Goal: Task Accomplishment & Management: Use online tool/utility

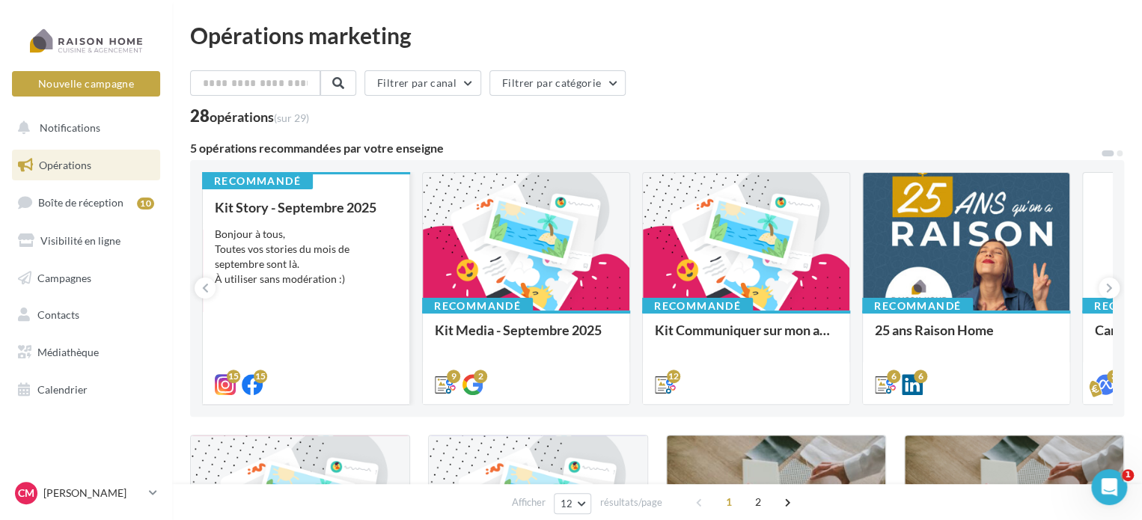
click at [365, 265] on div "Bonjour à tous, Toutes vos stories du mois de septembre sont là. À utiliser san…" at bounding box center [306, 257] width 183 height 60
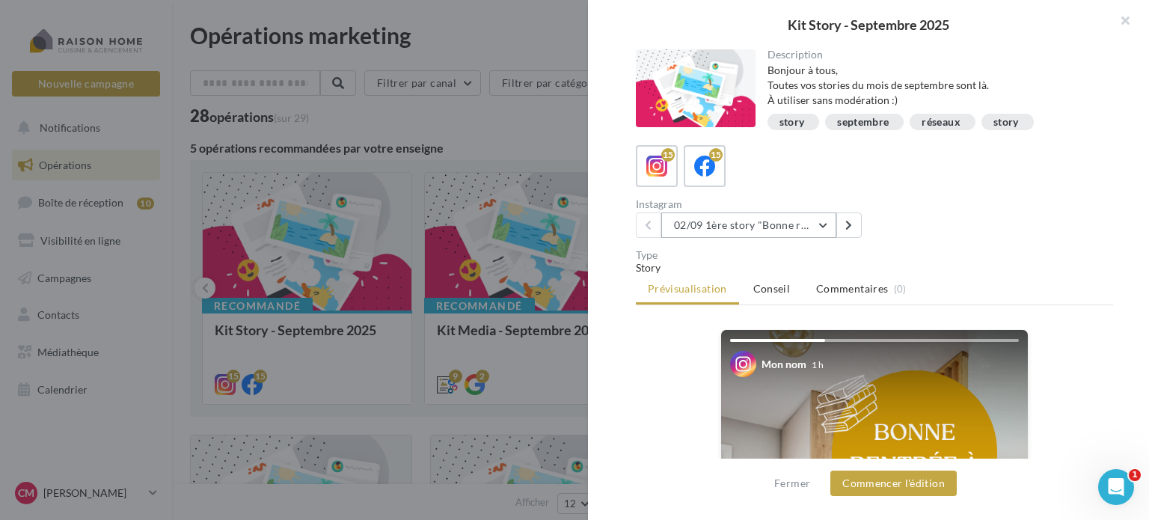
click at [828, 215] on button "02/09 1ère story "Bonne rentrée"" at bounding box center [748, 225] width 175 height 25
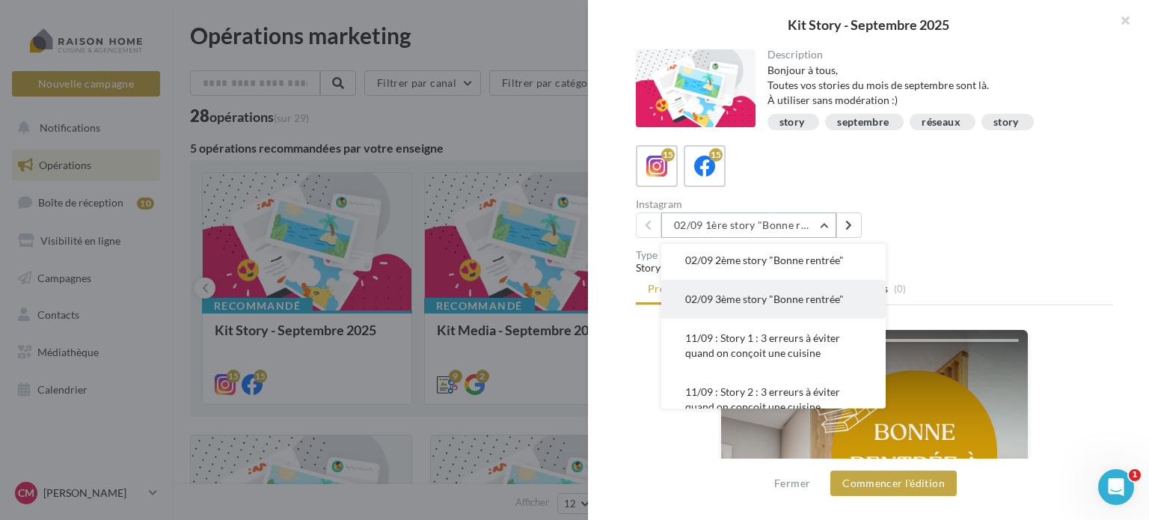
scroll to position [42, 0]
click at [779, 343] on span "11/09 : Story 1 : 3 erreurs à éviter quand on conçoit une cuisine" at bounding box center [762, 345] width 155 height 28
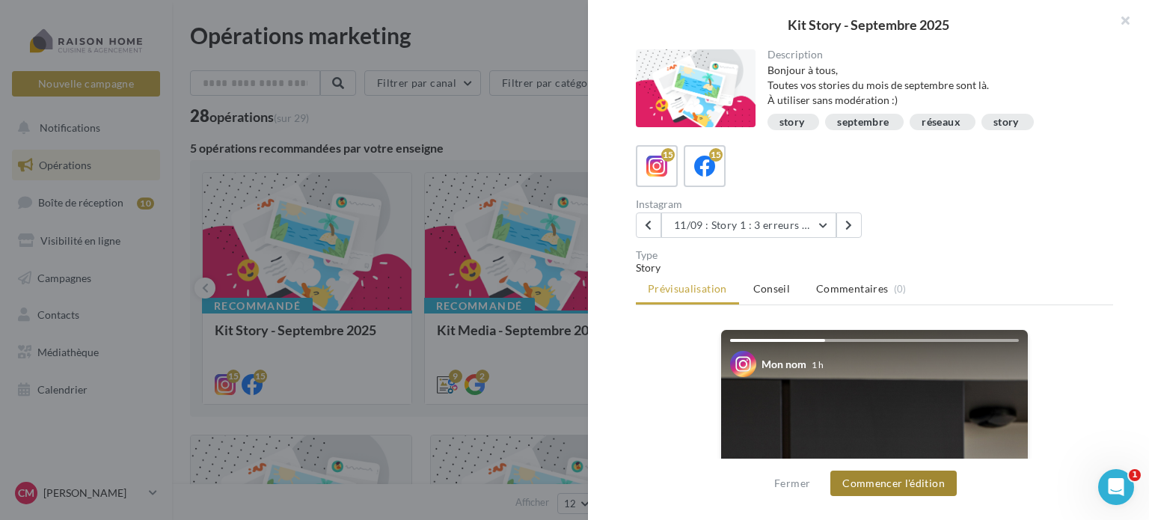
click at [886, 484] on button "Commencer l'édition" at bounding box center [894, 483] width 126 height 25
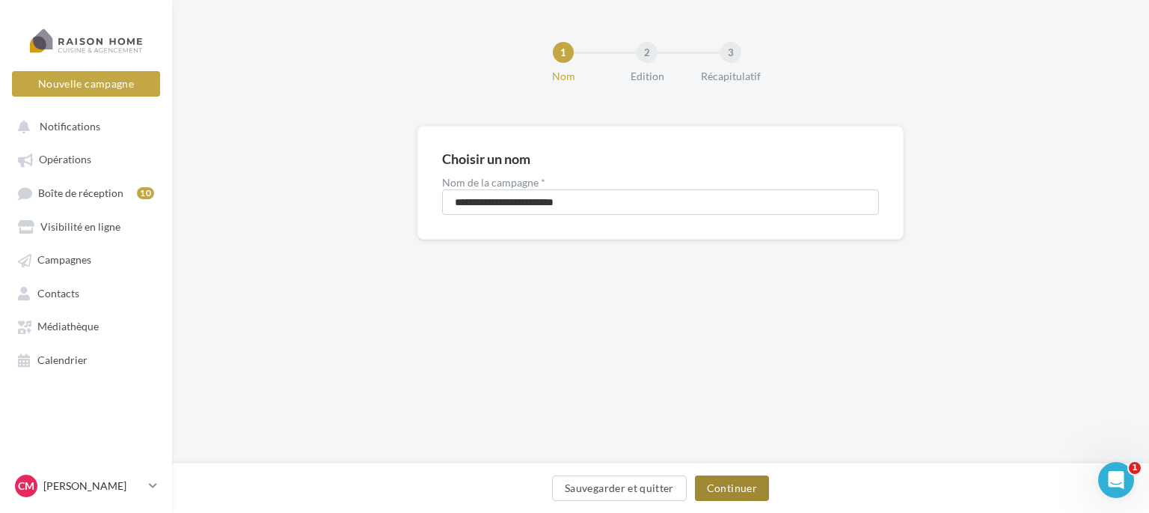
click at [730, 487] on button "Continuer" at bounding box center [732, 487] width 74 height 25
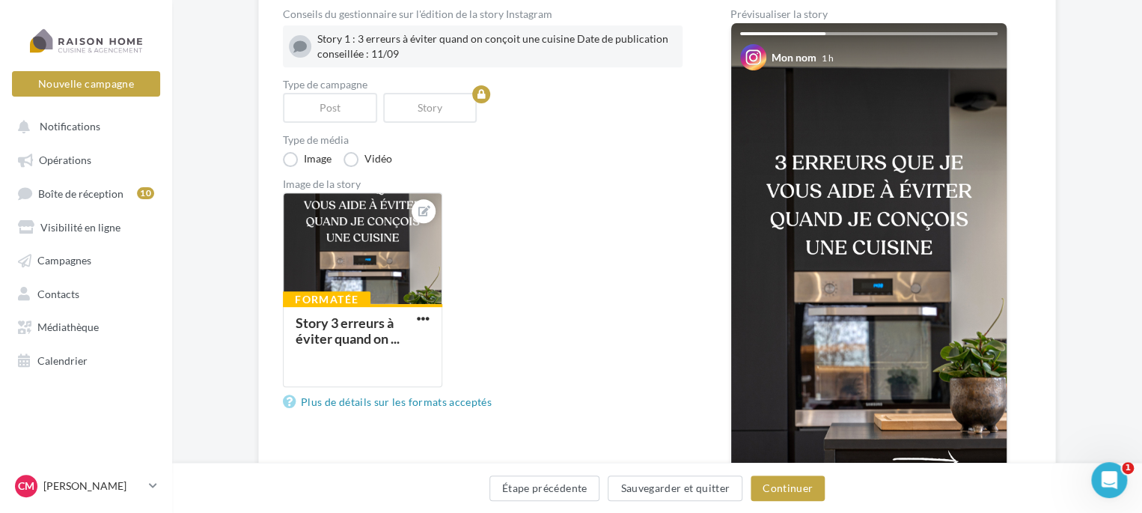
scroll to position [168, 0]
click at [801, 489] on button "Continuer" at bounding box center [788, 487] width 74 height 25
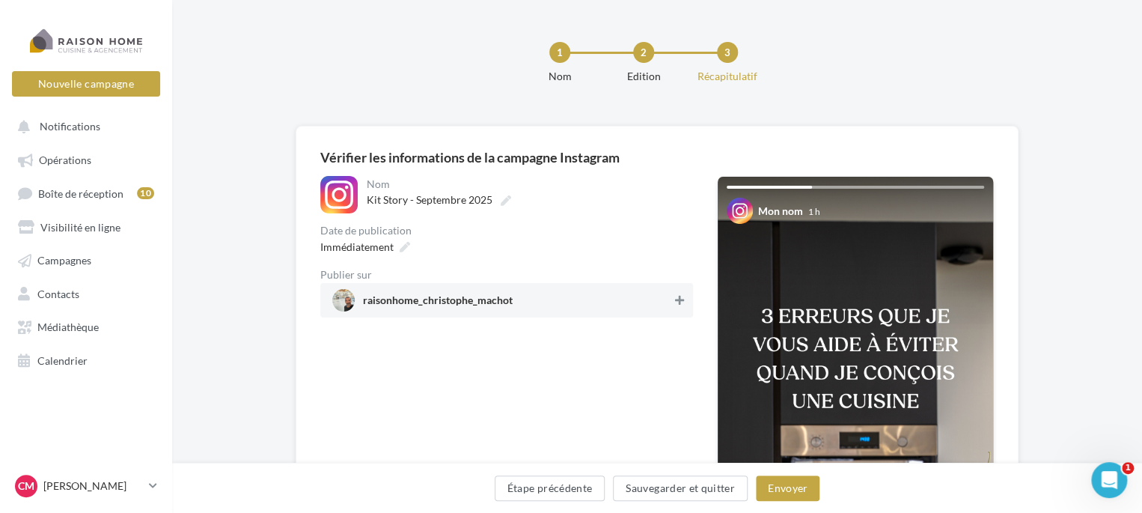
click at [676, 296] on icon at bounding box center [679, 300] width 9 height 10
click at [400, 246] on icon at bounding box center [405, 247] width 10 height 10
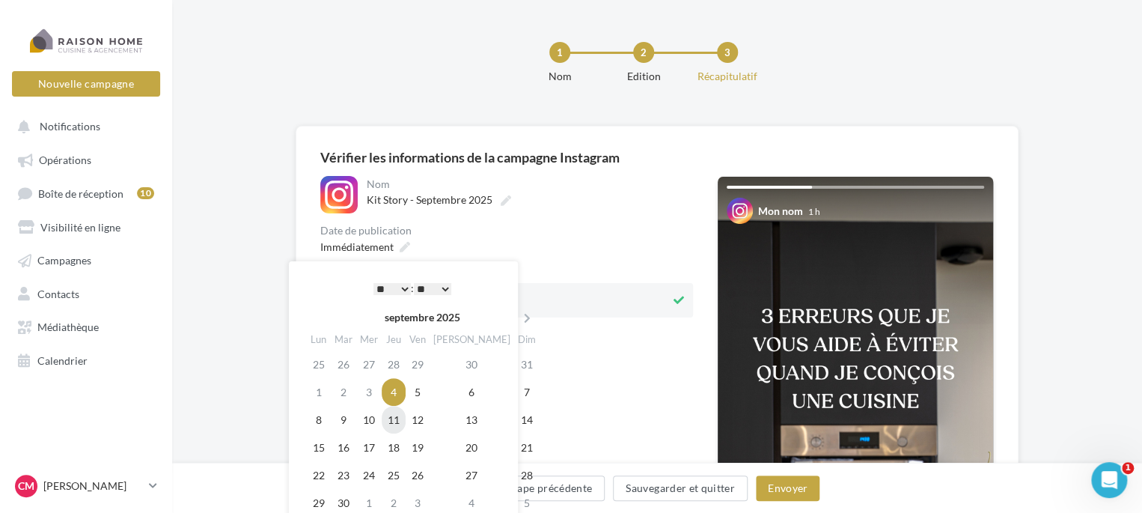
click at [406, 421] on td "11" at bounding box center [394, 420] width 24 height 28
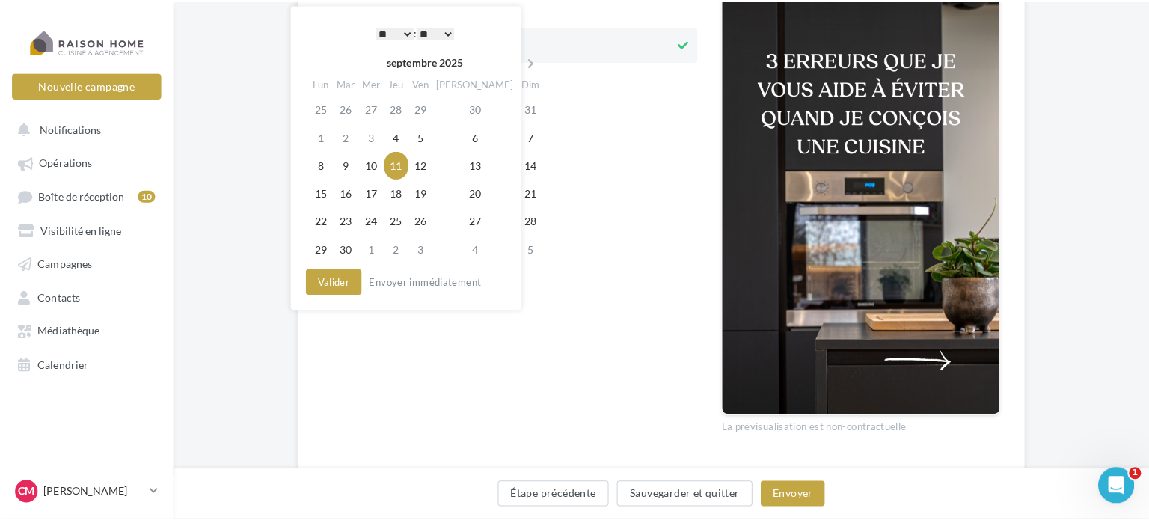
scroll to position [257, 0]
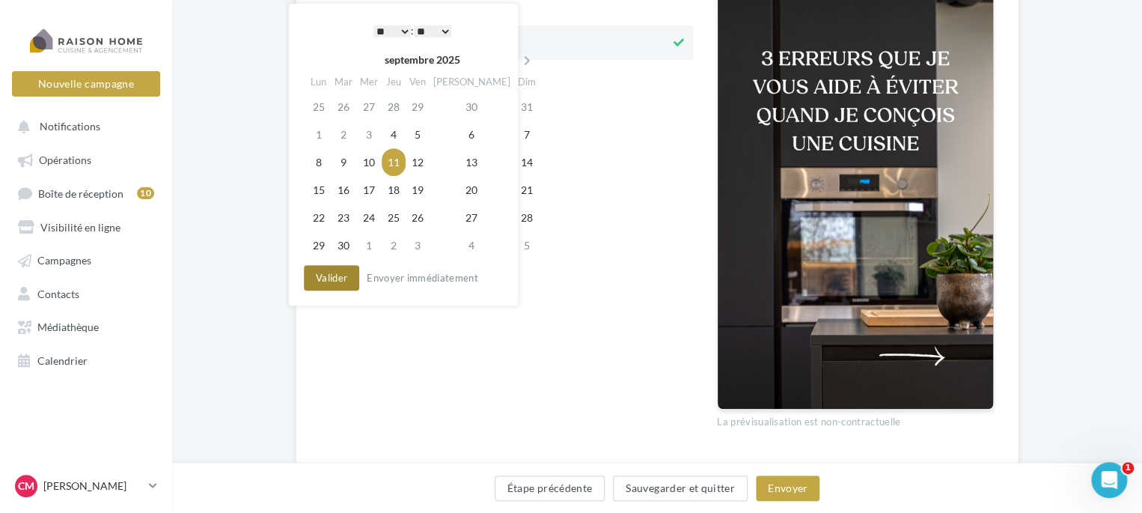
click at [333, 282] on button "Valider" at bounding box center [331, 277] width 55 height 25
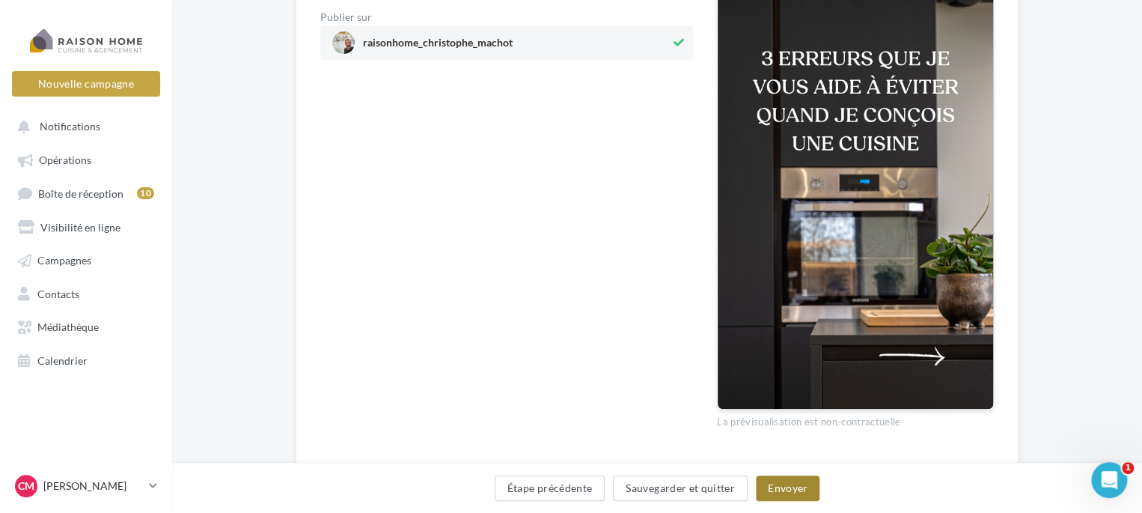
click at [793, 486] on button "Envoyer" at bounding box center [788, 487] width 64 height 25
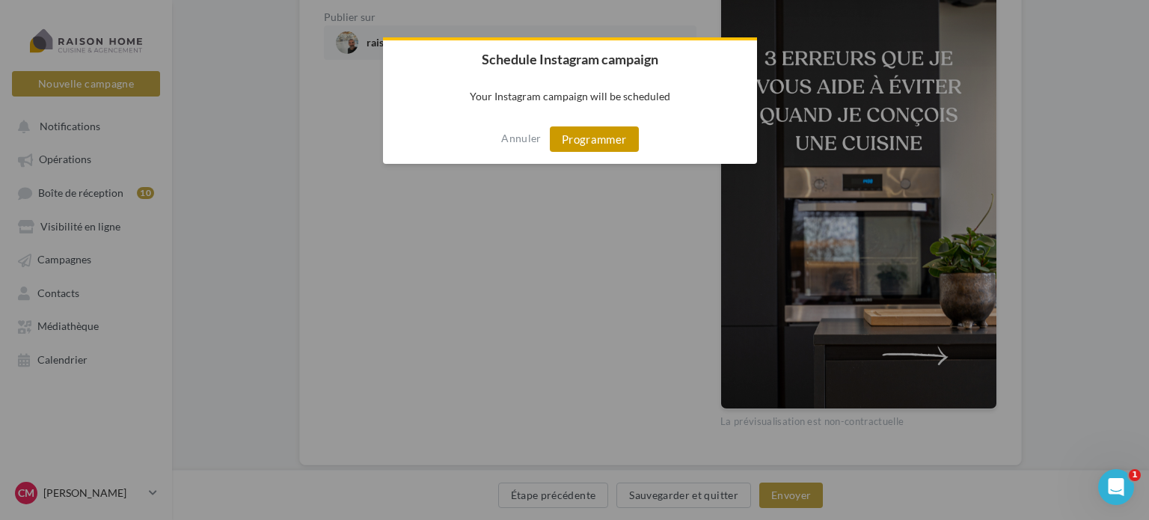
click at [601, 149] on button "Programmer" at bounding box center [594, 138] width 89 height 25
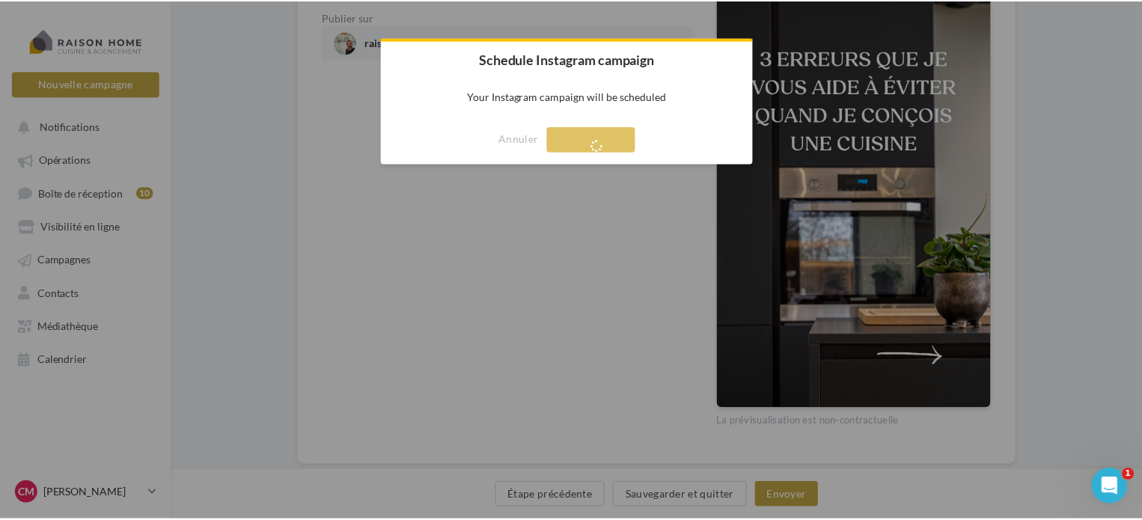
scroll to position [24, 0]
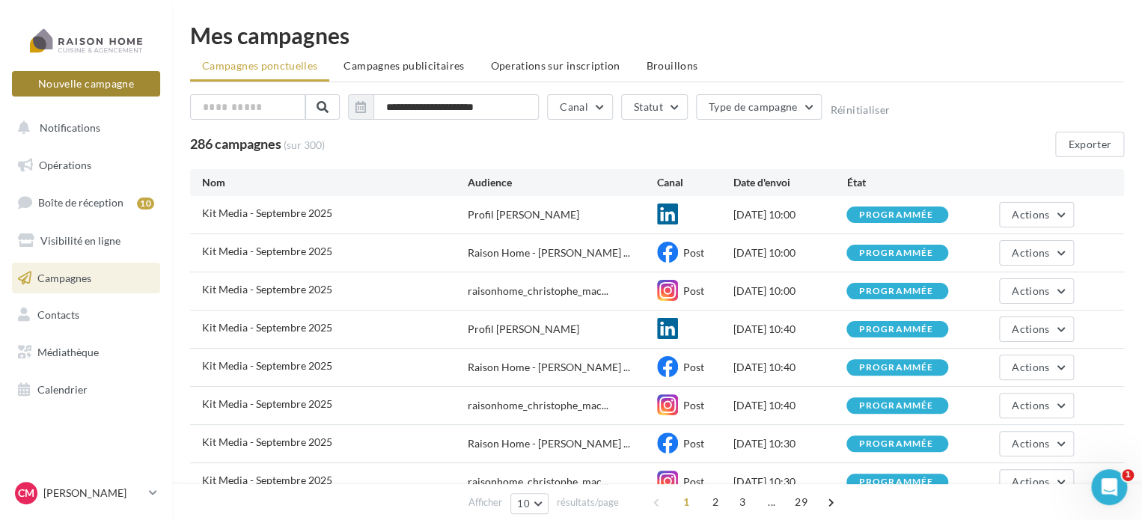
click at [120, 88] on button "Nouvelle campagne" at bounding box center [86, 83] width 148 height 25
click at [89, 135] on div at bounding box center [571, 238] width 1142 height 520
click at [393, 71] on span "Campagnes publicitaires" at bounding box center [403, 65] width 120 height 13
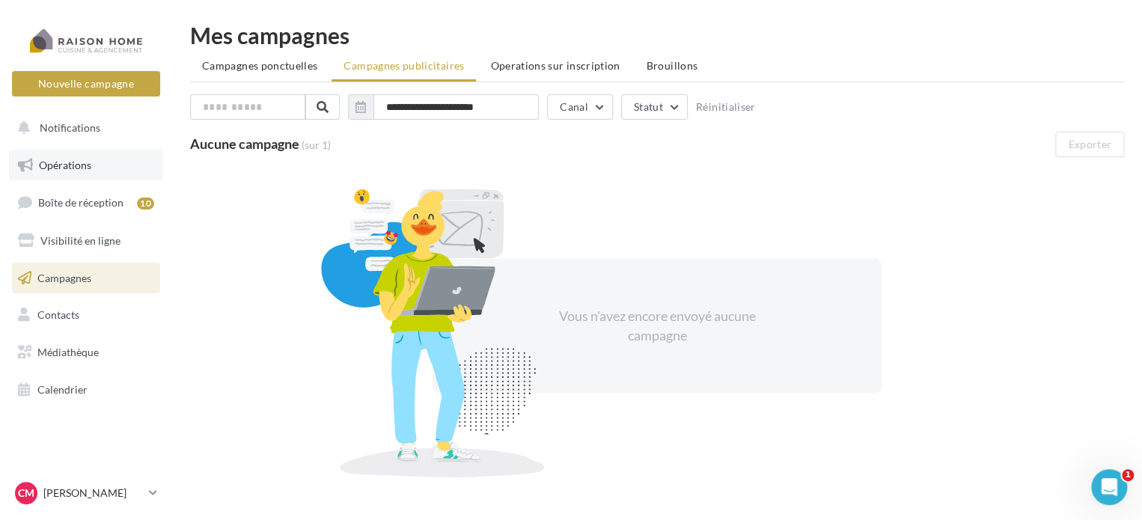
click at [73, 162] on span "Opérations" at bounding box center [65, 165] width 52 height 13
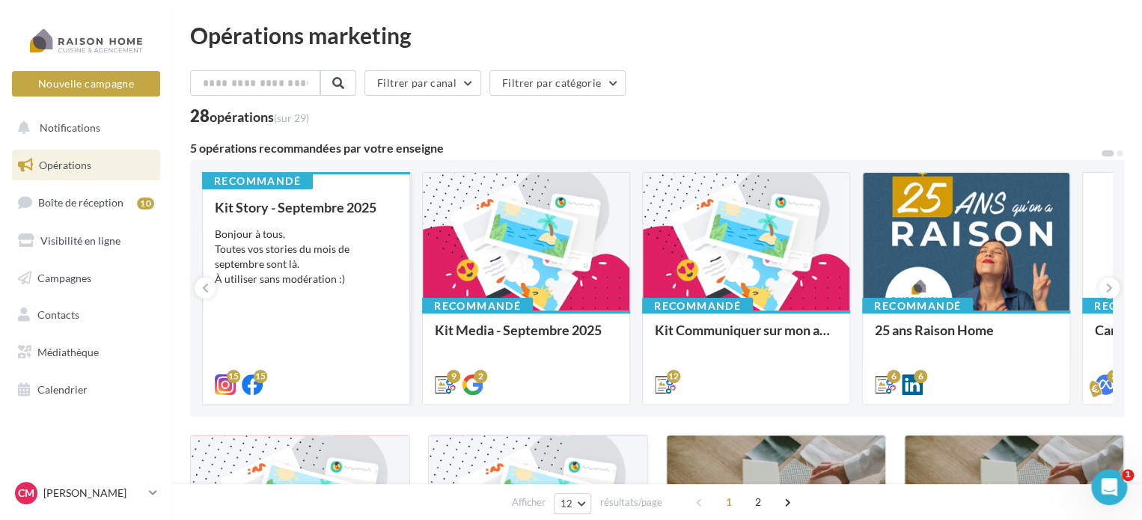
click at [364, 233] on div "Bonjour à tous, Toutes vos stories du mois de septembre sont là. À utiliser san…" at bounding box center [306, 257] width 183 height 60
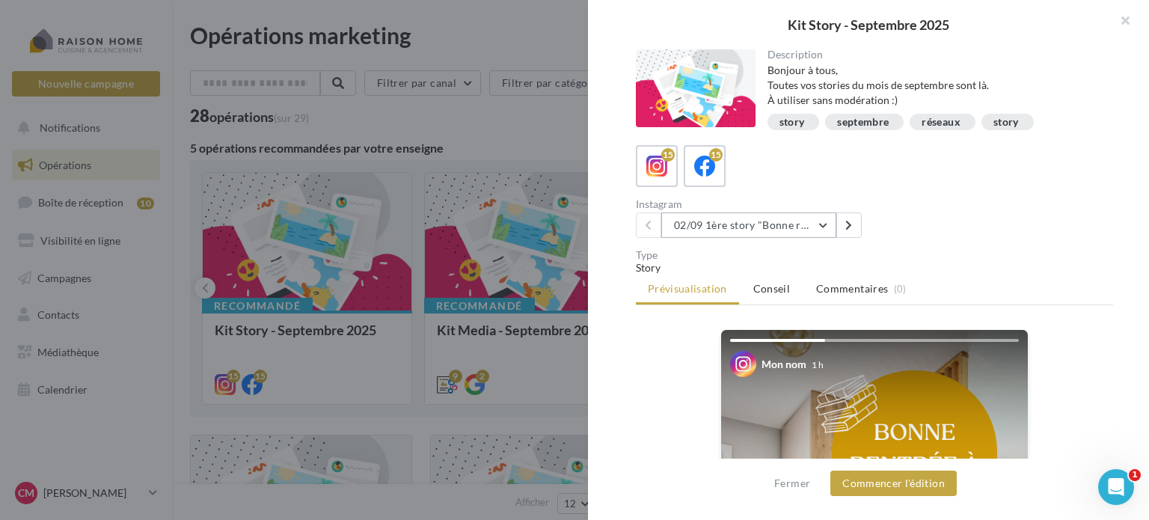
click at [824, 221] on button "02/09 1ère story "Bonne rentrée"" at bounding box center [748, 225] width 175 height 25
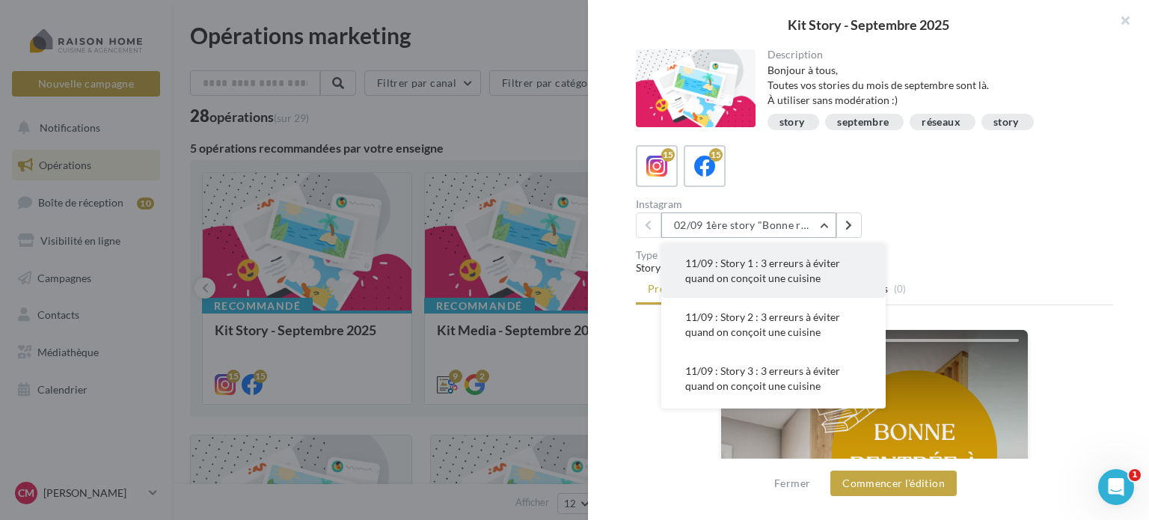
scroll to position [116, 0]
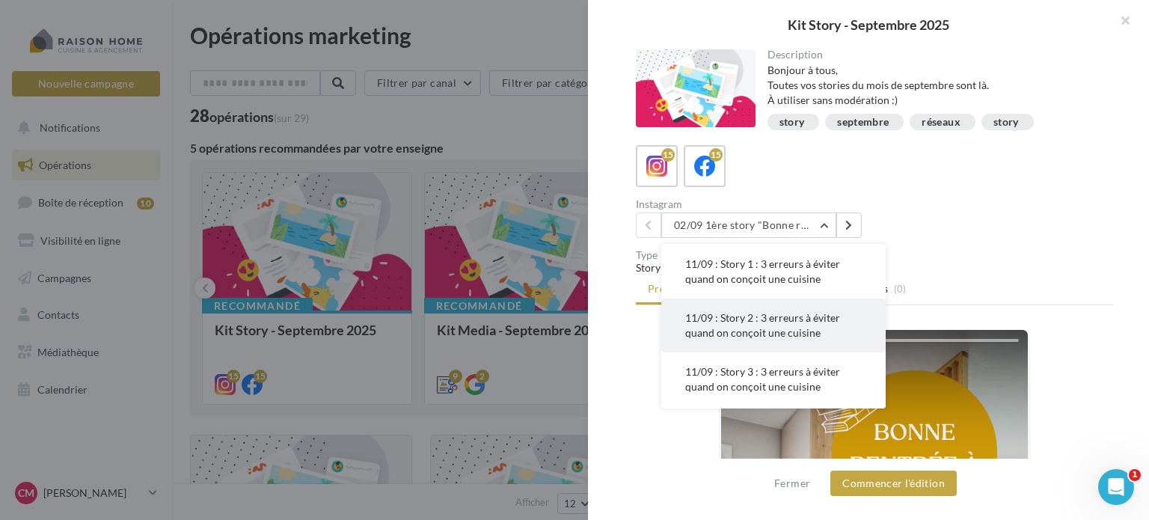
click at [733, 323] on span "11/09 : Story 2 : 3 erreurs à éviter quand on conçoit une cuisine" at bounding box center [762, 325] width 155 height 28
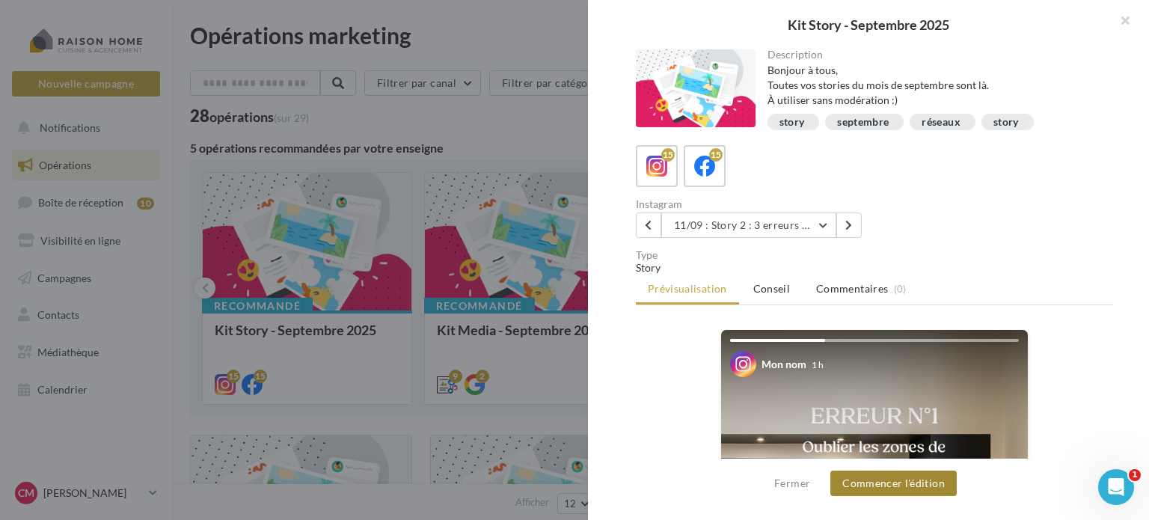
click at [871, 486] on button "Commencer l'édition" at bounding box center [894, 483] width 126 height 25
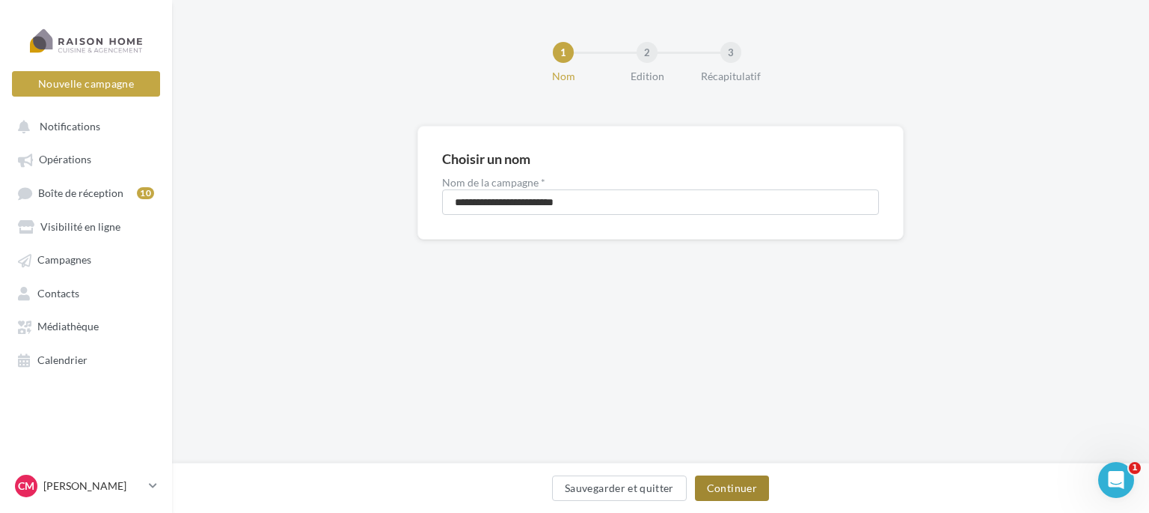
click at [739, 488] on button "Continuer" at bounding box center [732, 487] width 74 height 25
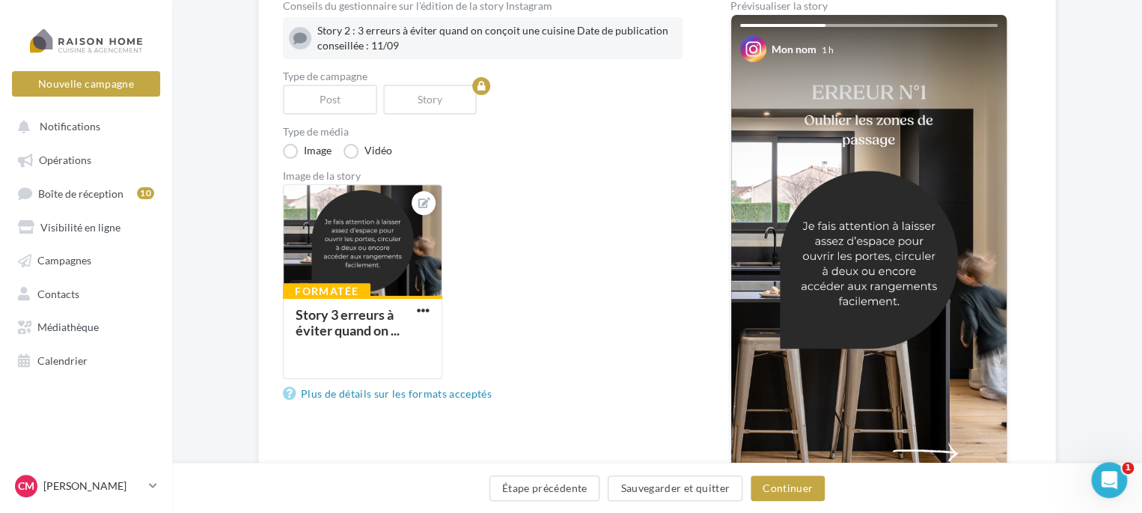
scroll to position [177, 0]
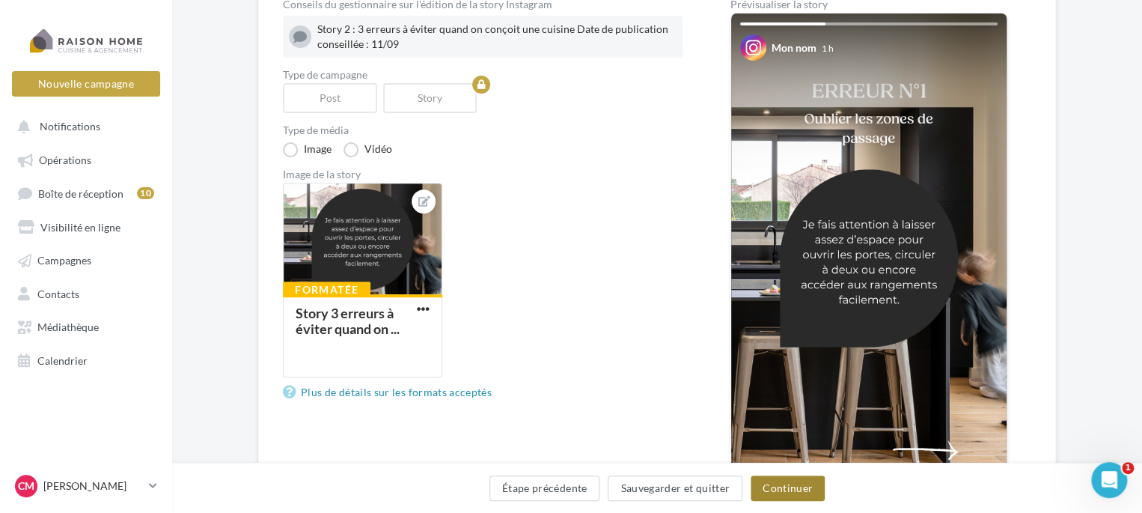
click at [782, 492] on button "Continuer" at bounding box center [788, 487] width 74 height 25
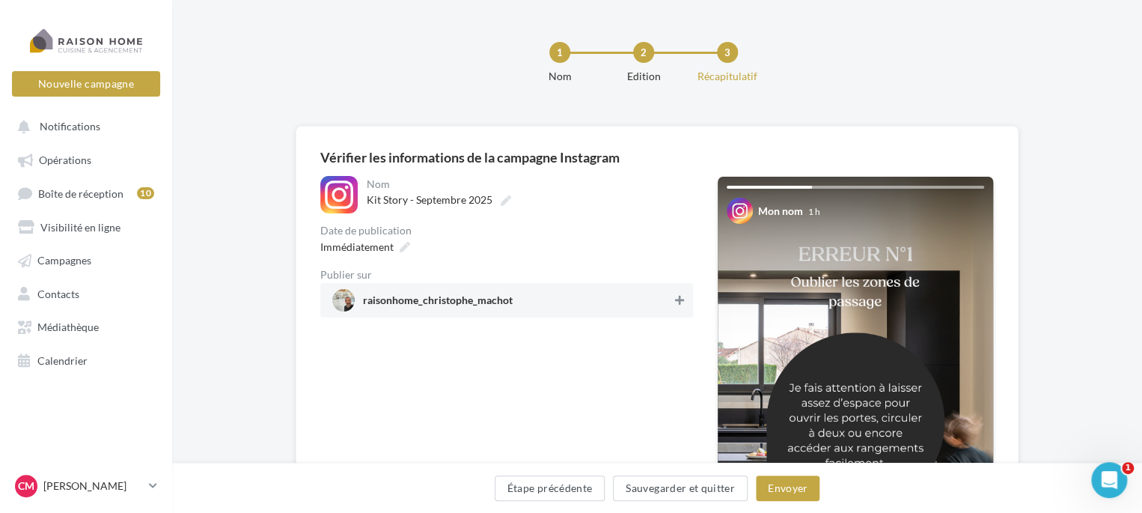
click at [681, 301] on icon at bounding box center [679, 300] width 9 height 10
click at [401, 241] on div "Immédiatement" at bounding box center [363, 247] width 99 height 22
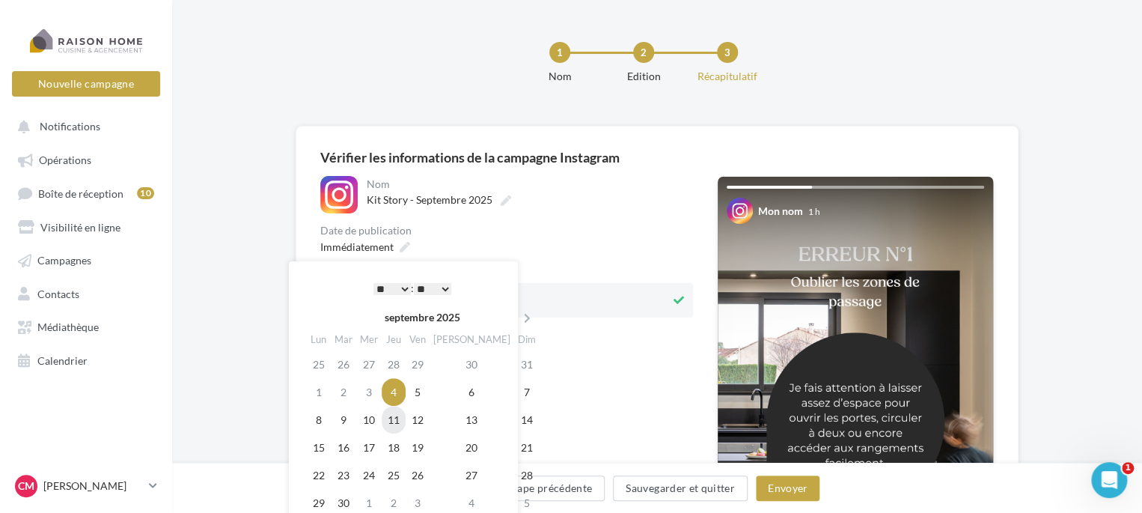
click at [399, 419] on td "11" at bounding box center [394, 420] width 24 height 28
click at [443, 290] on select "** ** ** ** ** **" at bounding box center [432, 289] width 37 height 12
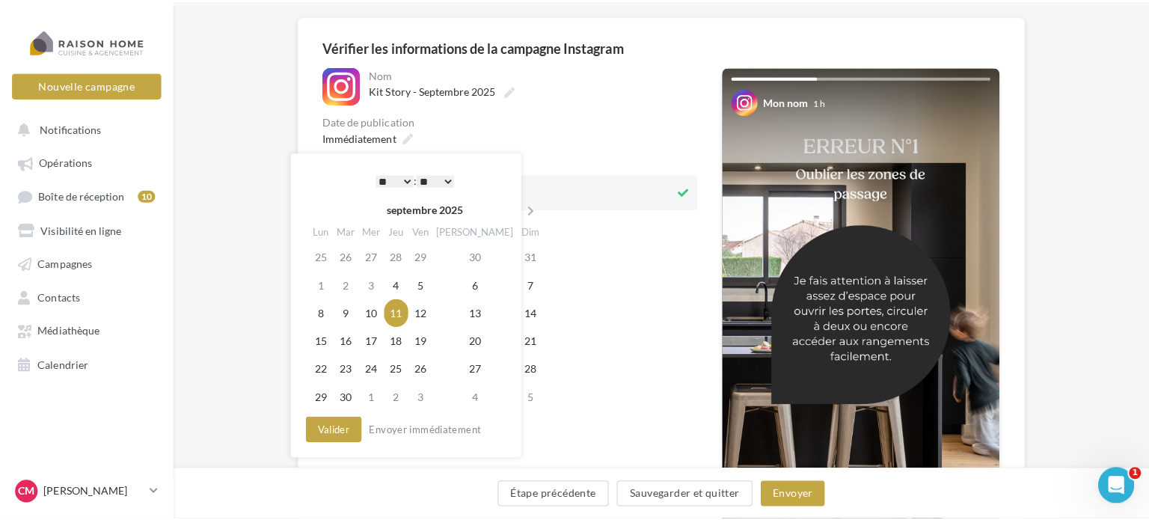
scroll to position [111, 0]
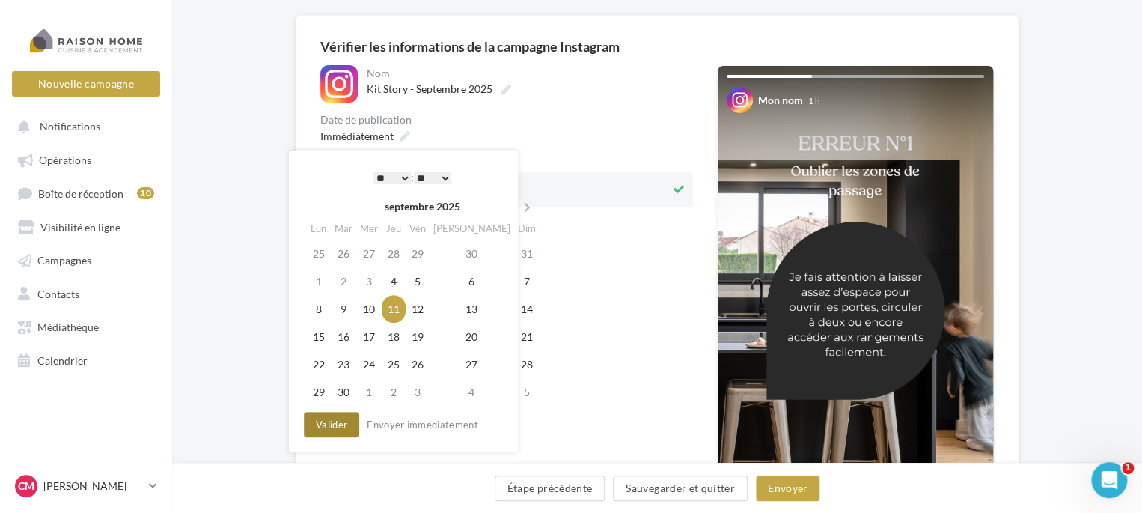
click at [345, 420] on button "Valider" at bounding box center [331, 424] width 55 height 25
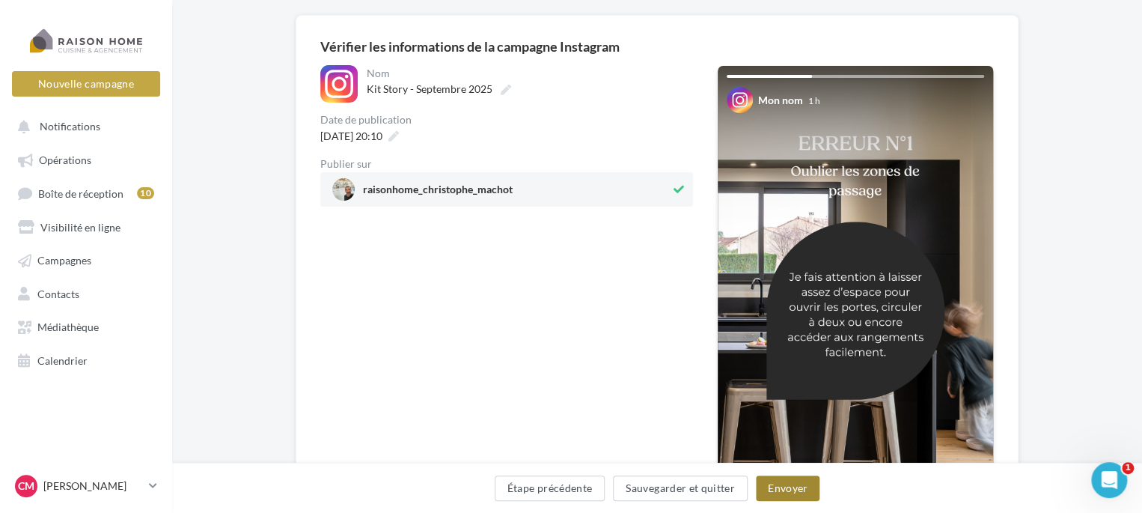
click at [789, 490] on button "Envoyer" at bounding box center [788, 487] width 64 height 25
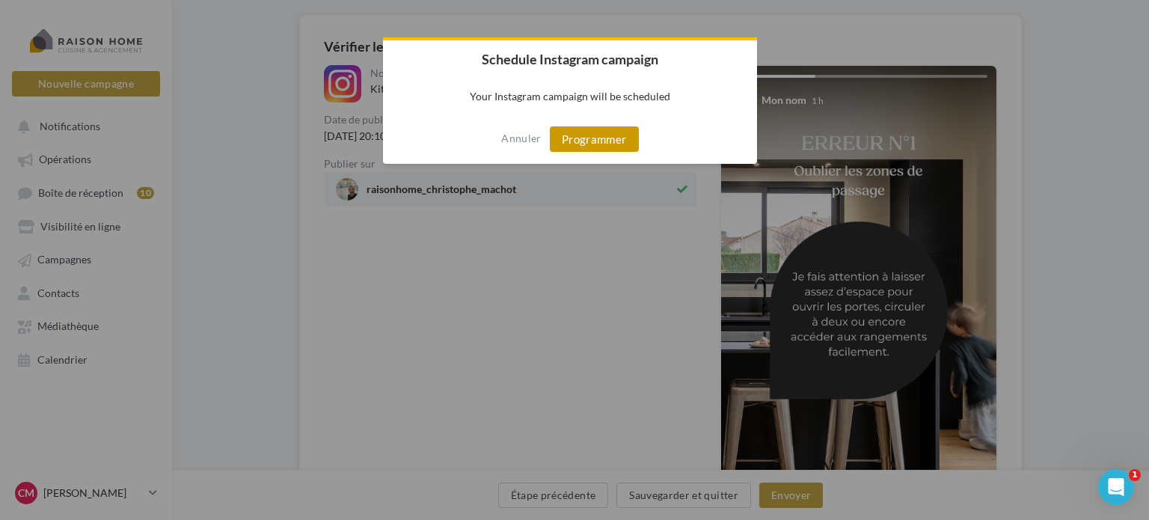
click at [608, 132] on button "Programmer" at bounding box center [594, 138] width 89 height 25
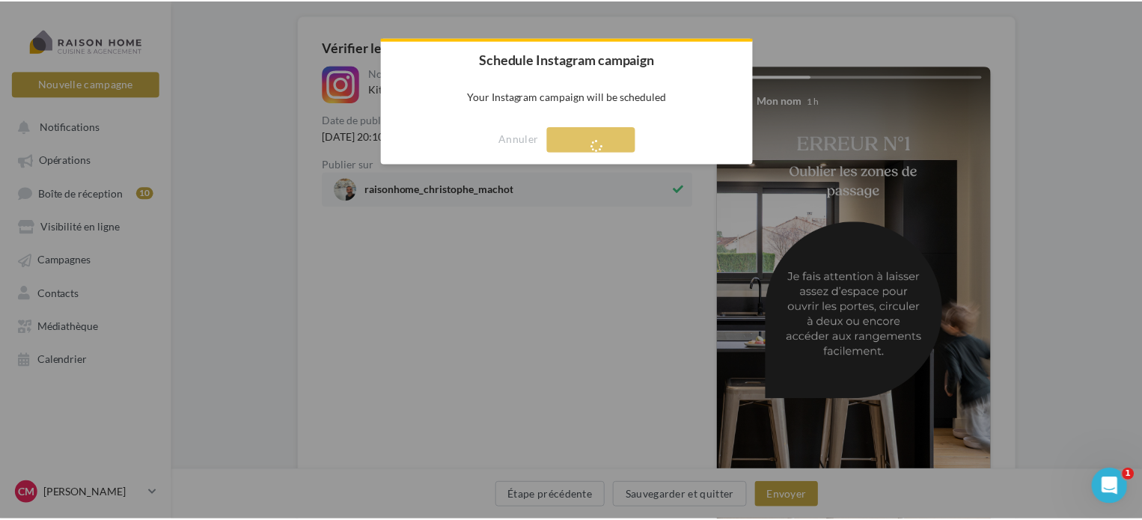
scroll to position [24, 0]
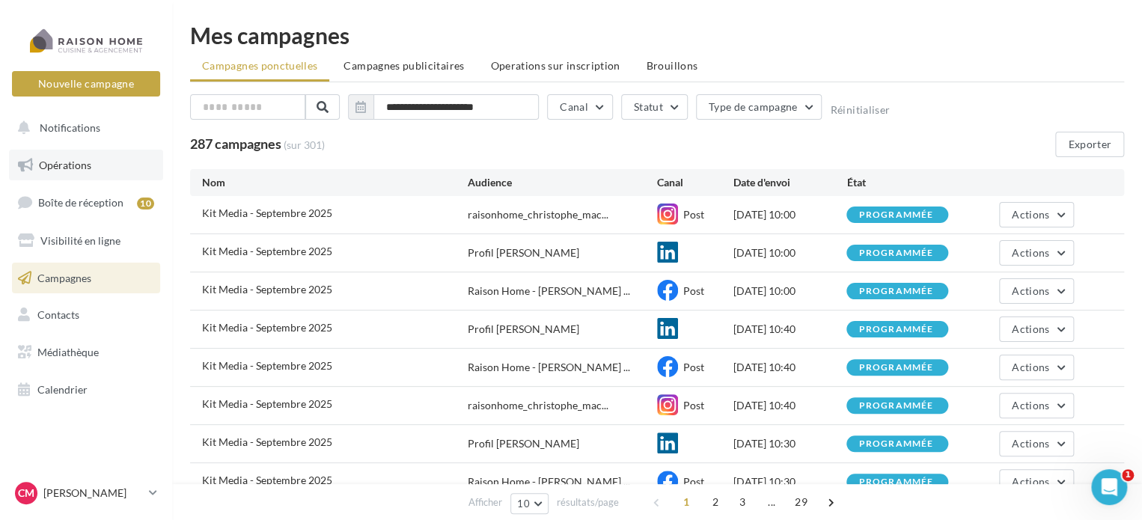
click at [71, 163] on span "Opérations" at bounding box center [65, 165] width 52 height 13
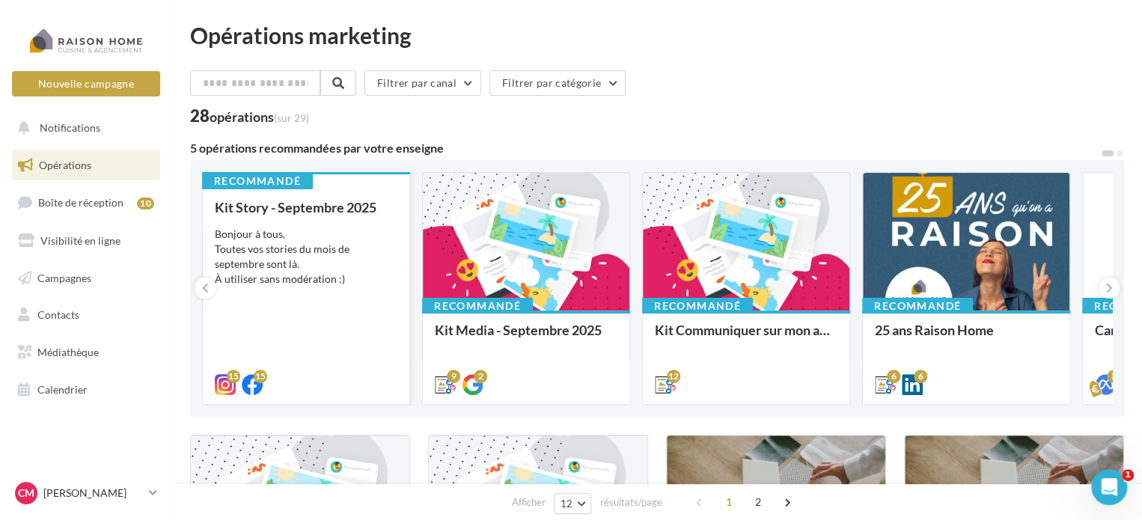
click at [358, 252] on div "Bonjour à tous, Toutes vos stories du mois de septembre sont là. À utiliser san…" at bounding box center [306, 257] width 183 height 60
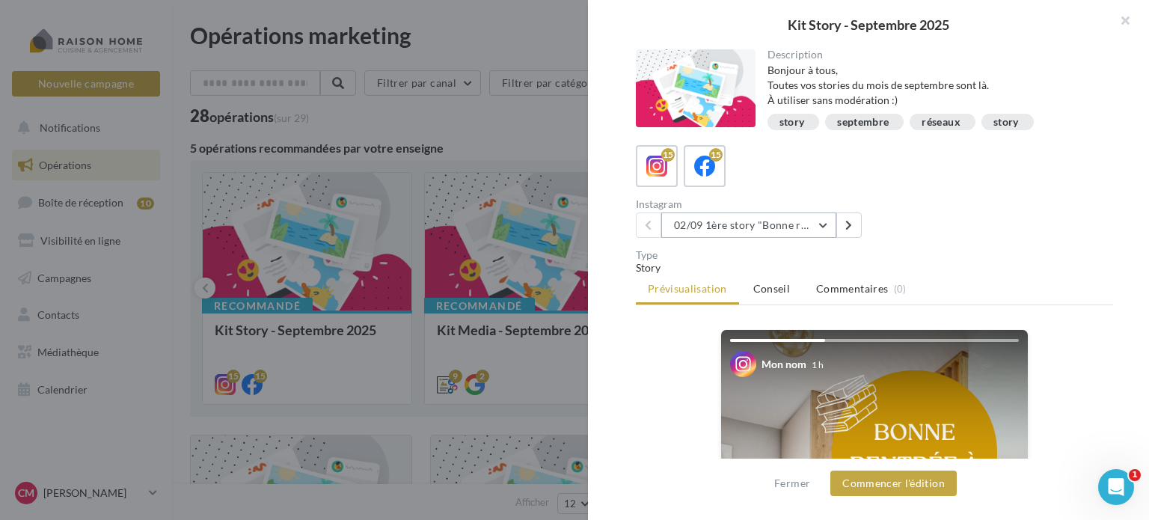
click at [823, 224] on button "02/09 1ère story "Bonne rentrée"" at bounding box center [748, 225] width 175 height 25
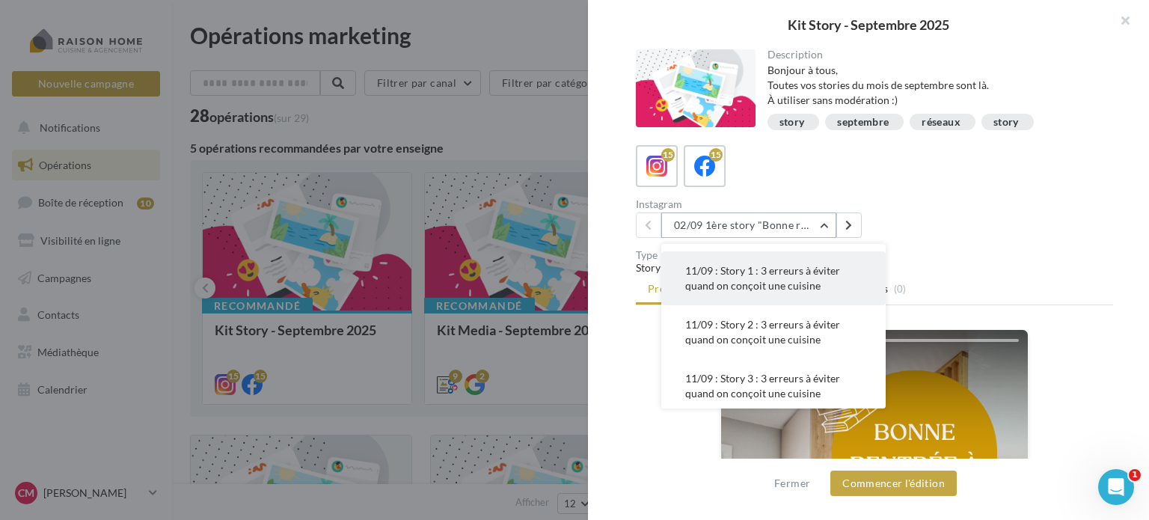
scroll to position [110, 0]
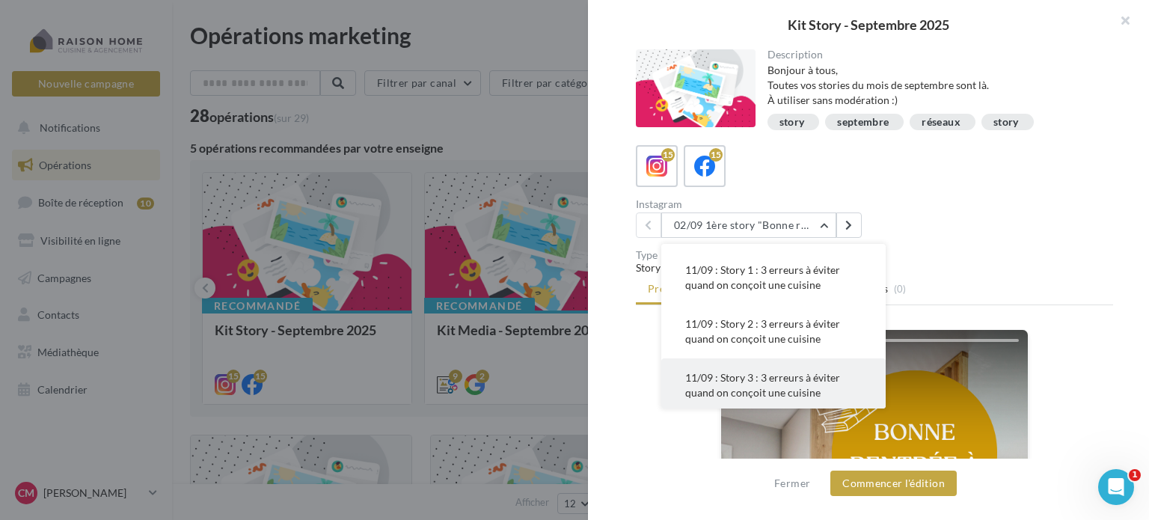
click at [784, 379] on span "11/09 : Story 3 : 3 erreurs à éviter quand on conçoit une cuisine" at bounding box center [762, 385] width 155 height 28
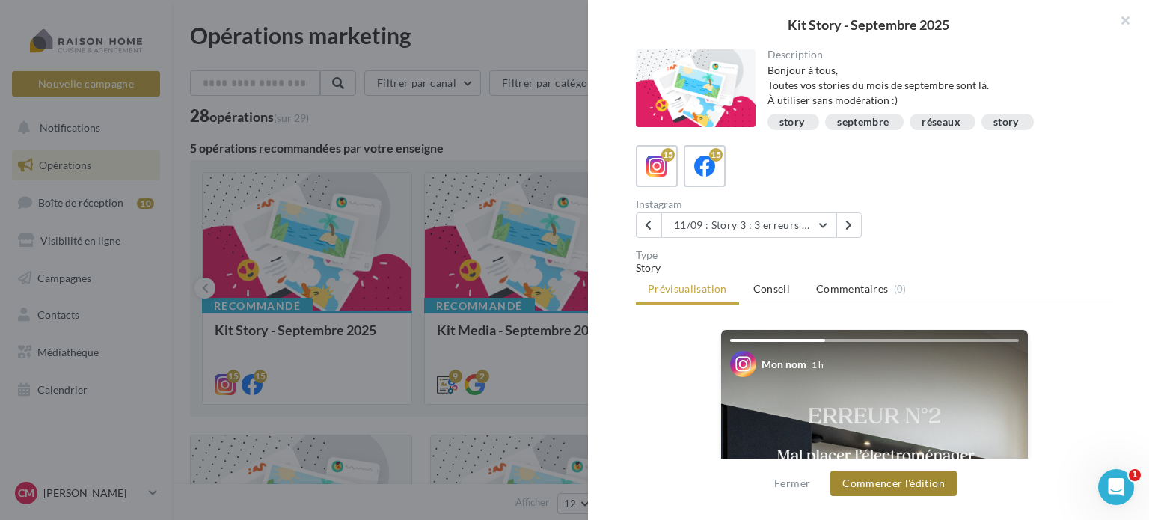
click at [917, 488] on button "Commencer l'édition" at bounding box center [894, 483] width 126 height 25
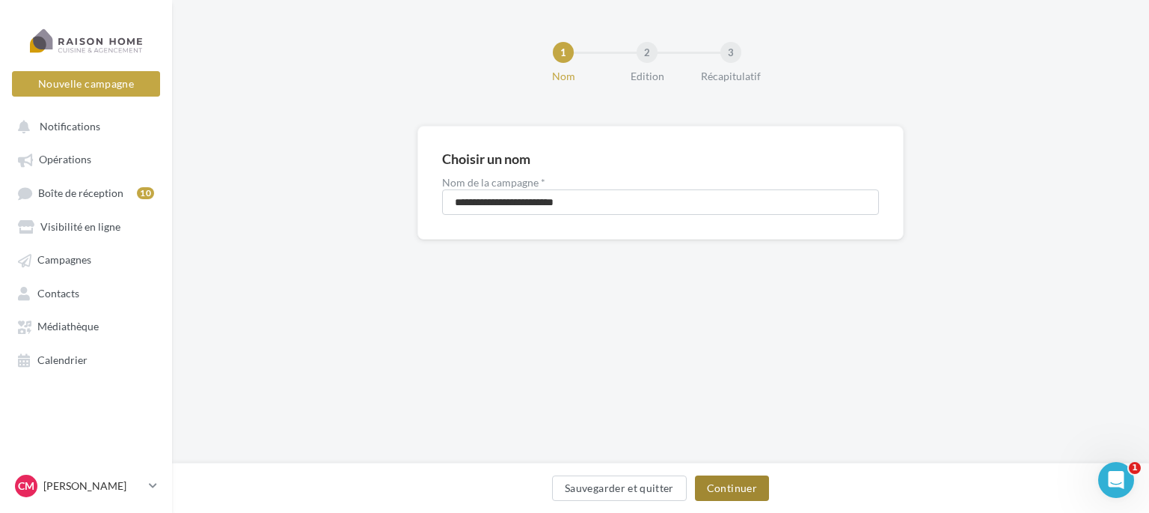
click at [730, 485] on button "Continuer" at bounding box center [732, 487] width 74 height 25
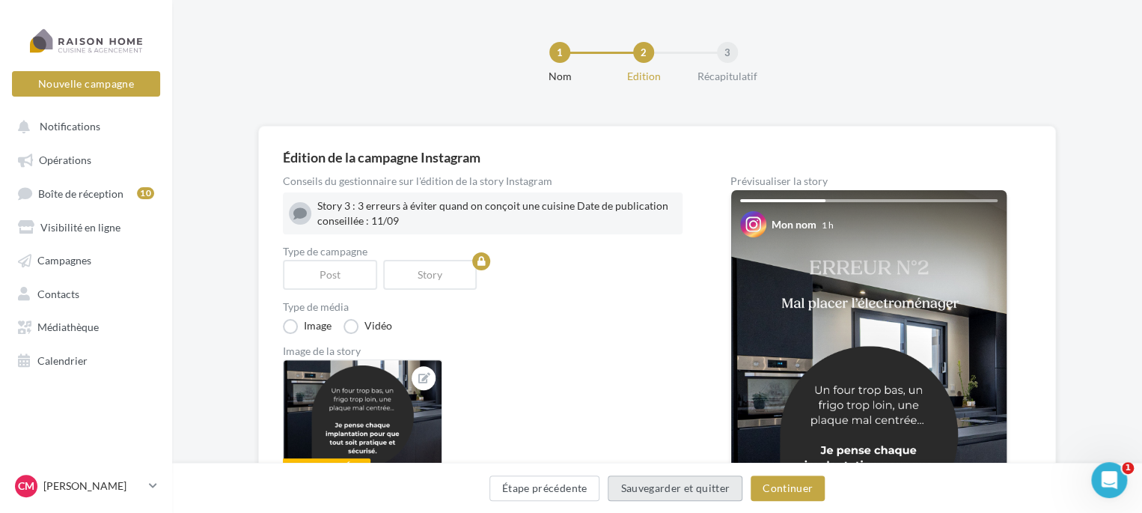
click at [730, 485] on button "Sauvegarder et quitter" at bounding box center [675, 487] width 135 height 25
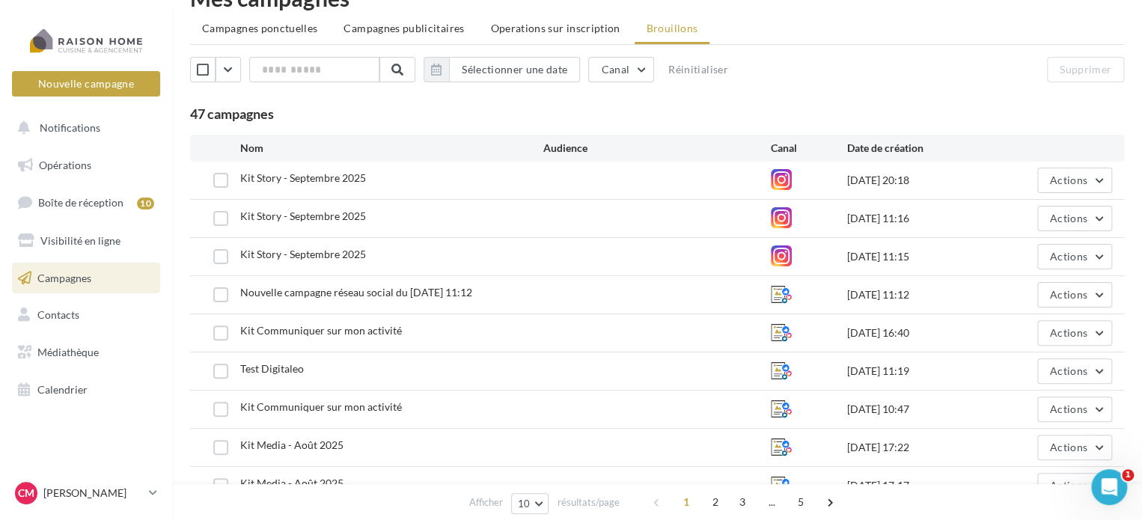
scroll to position [36, 0]
click at [76, 165] on span "Opérations" at bounding box center [65, 165] width 52 height 13
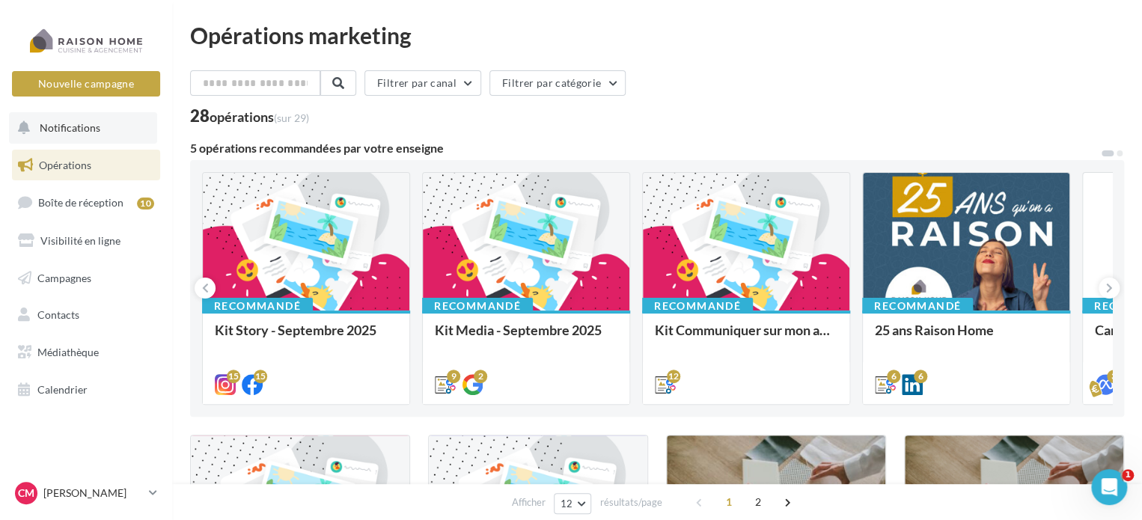
click at [78, 132] on span "Notifications" at bounding box center [70, 127] width 61 height 13
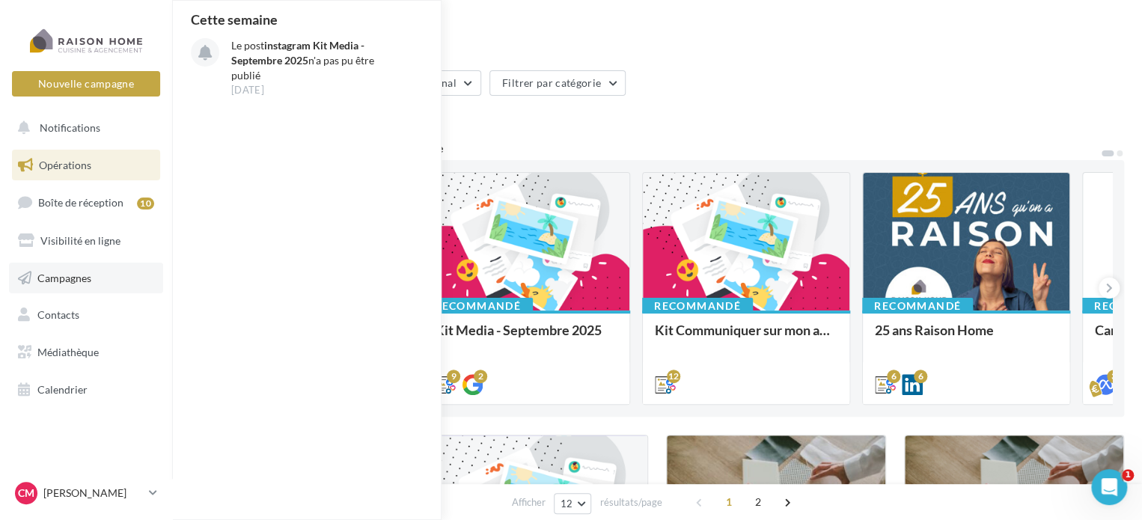
click at [49, 282] on span "Campagnes" at bounding box center [64, 277] width 54 height 13
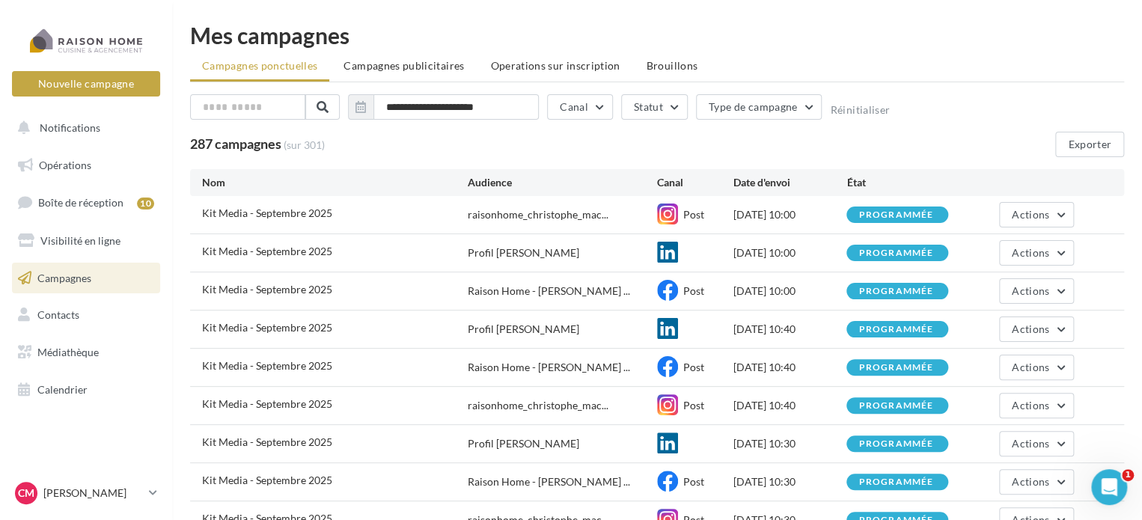
scroll to position [161, 0]
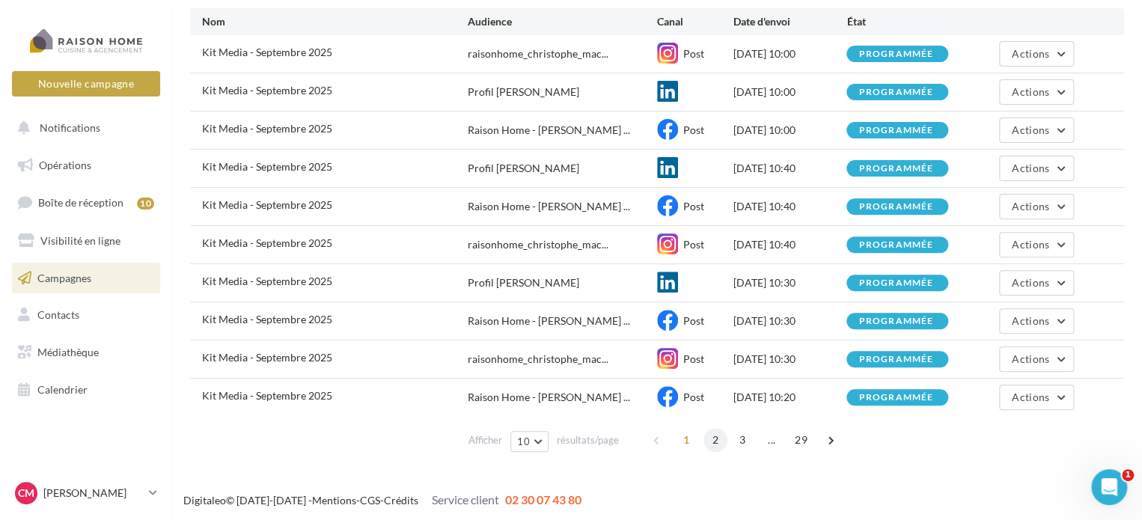
click at [717, 438] on span "2" at bounding box center [715, 440] width 24 height 24
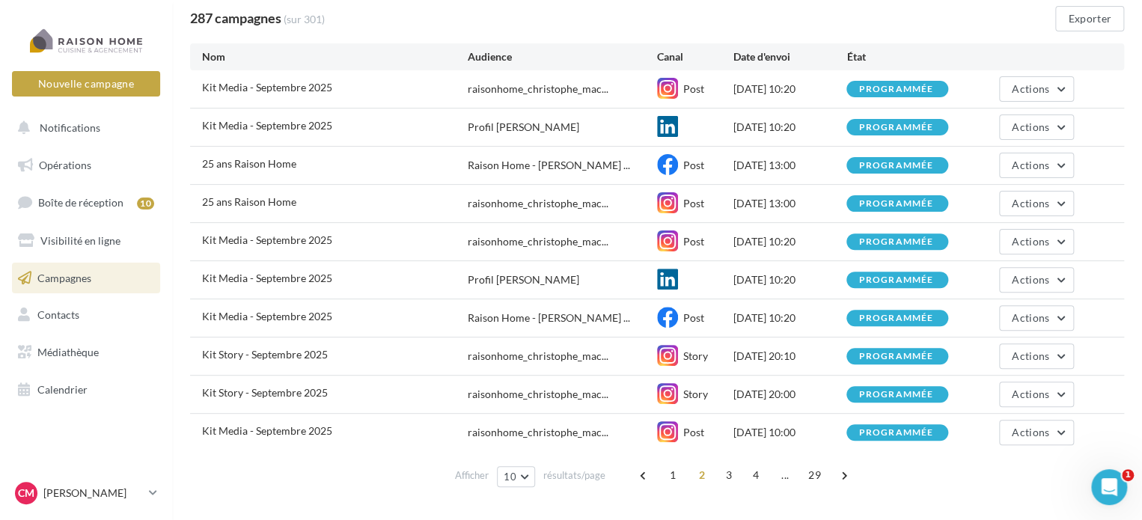
scroll to position [135, 0]
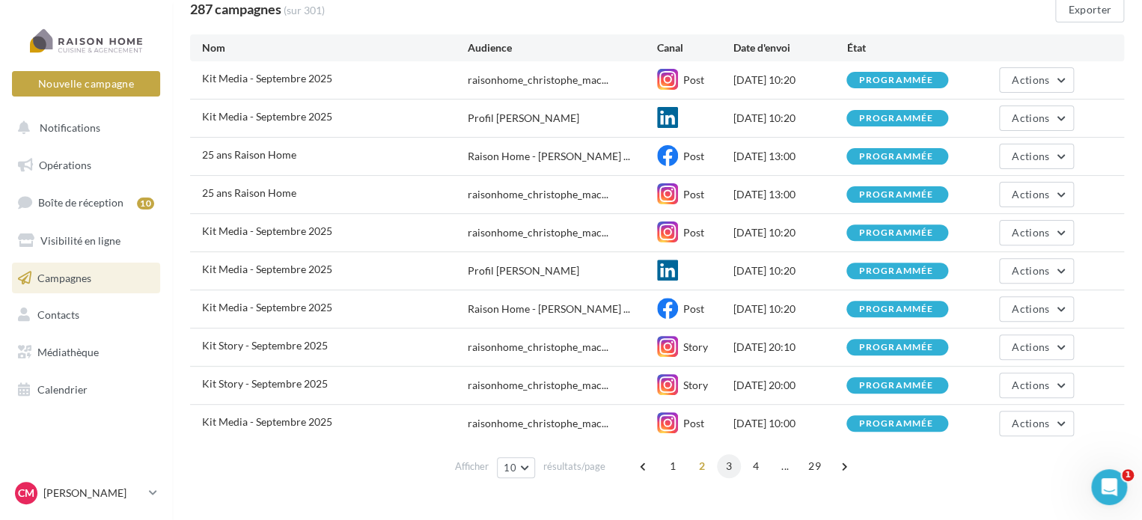
click at [727, 461] on span "3" at bounding box center [729, 466] width 24 height 24
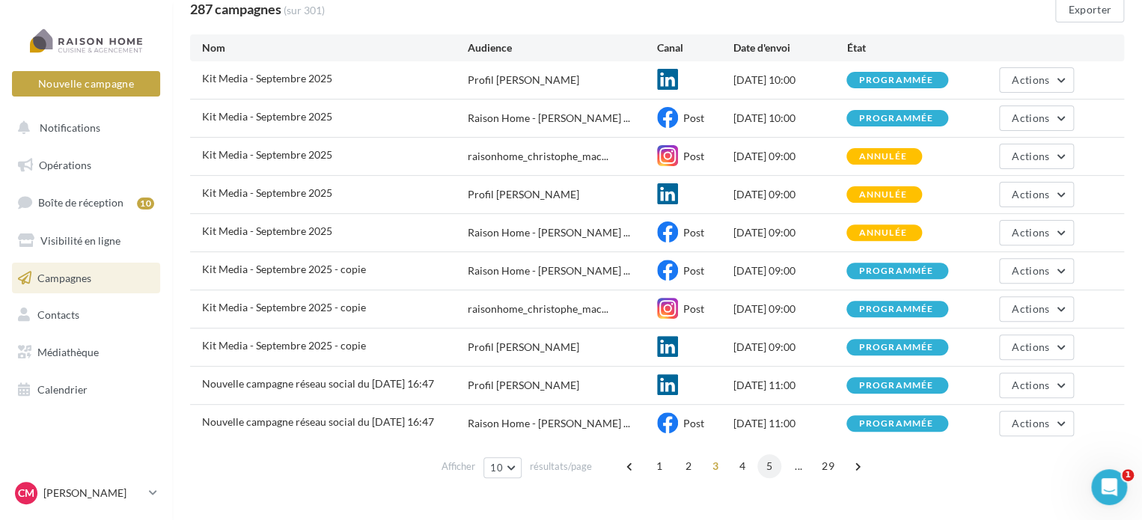
click at [757, 465] on span "5" at bounding box center [769, 466] width 24 height 24
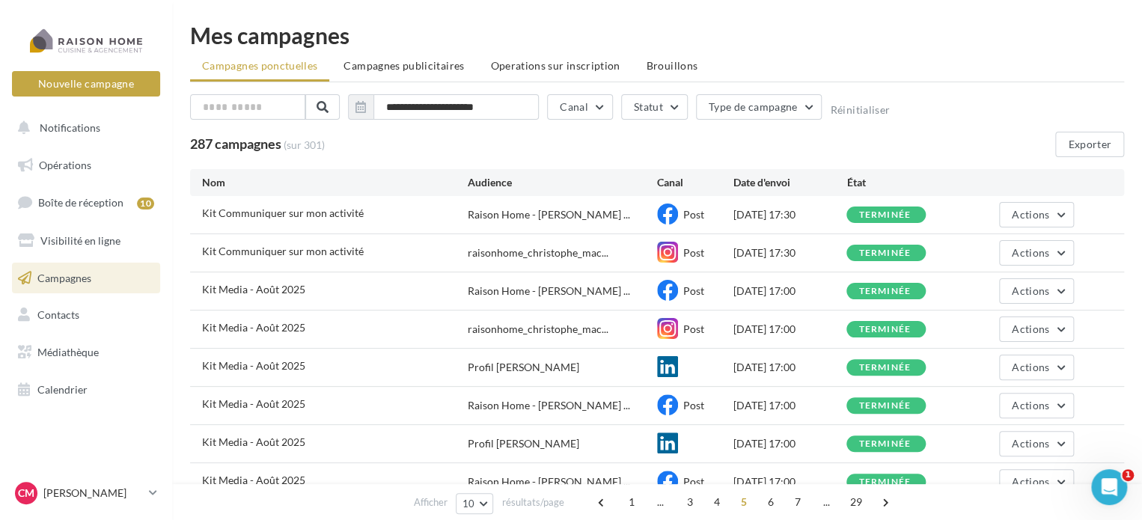
scroll to position [0, 0]
click at [66, 161] on span "Opérations" at bounding box center [65, 165] width 52 height 13
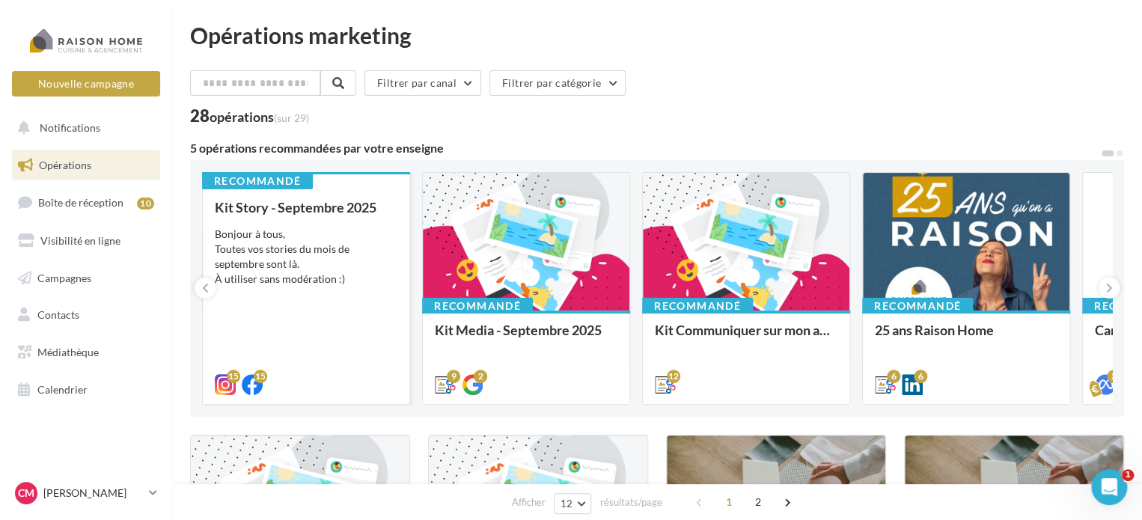
click at [320, 272] on div "Bonjour à tous, Toutes vos stories du mois de septembre sont là. À utiliser san…" at bounding box center [306, 257] width 183 height 60
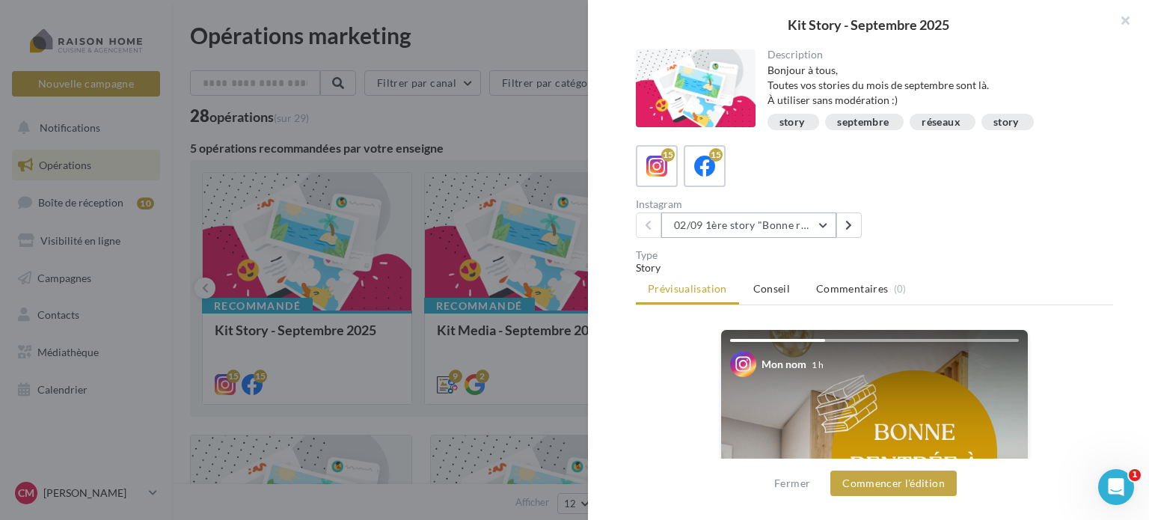
click at [828, 227] on button "02/09 1ère story "Bonne rentrée"" at bounding box center [748, 225] width 175 height 25
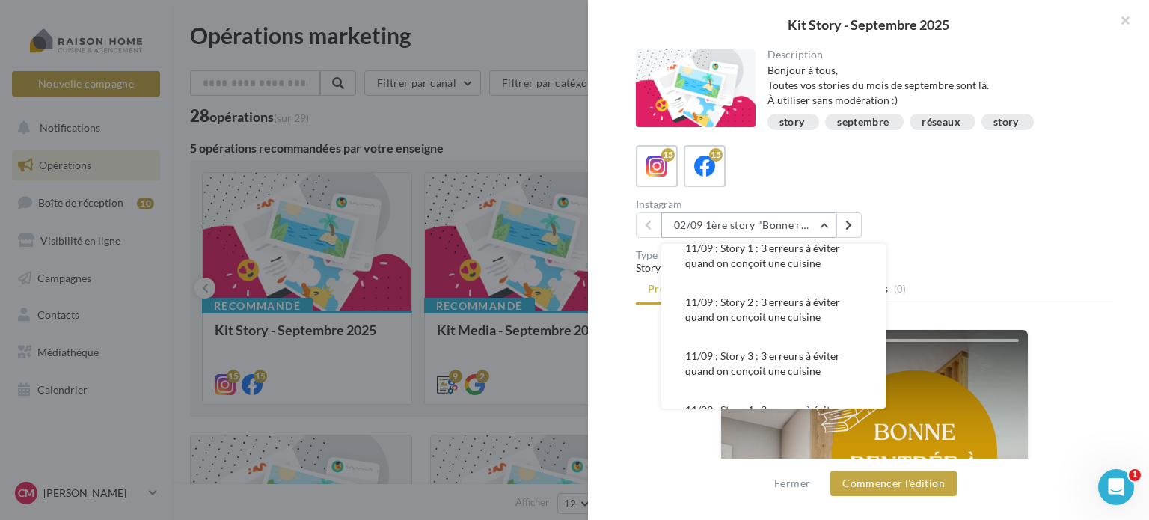
scroll to position [132, 0]
click at [775, 359] on span "11/09 : Story 3 : 3 erreurs à éviter quand on conçoit une cuisine" at bounding box center [762, 363] width 155 height 28
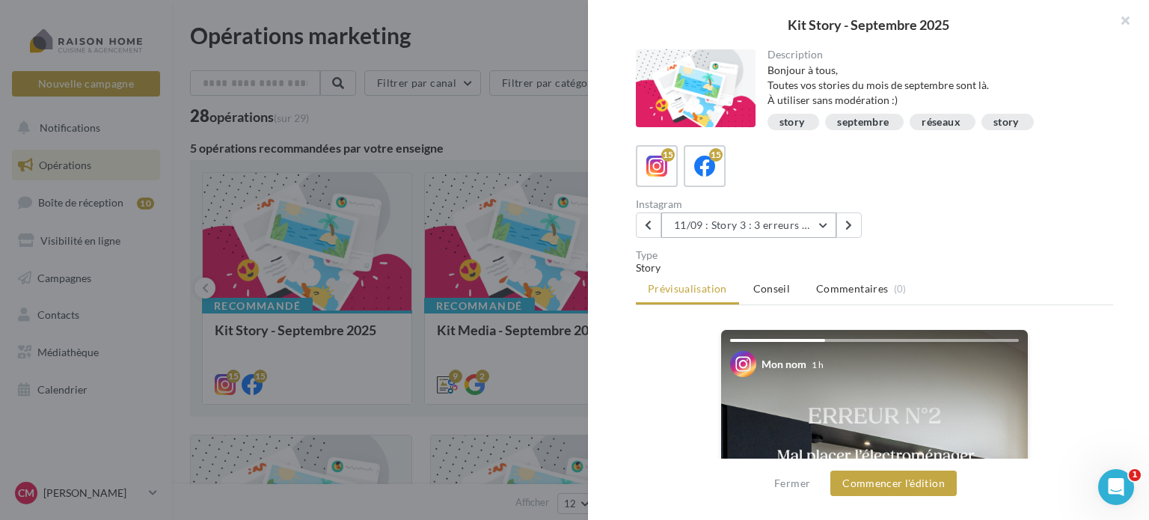
click at [823, 221] on button "11/09 : Story 3 : 3 erreurs à éviter quand on conçoit une cuisine" at bounding box center [748, 225] width 175 height 25
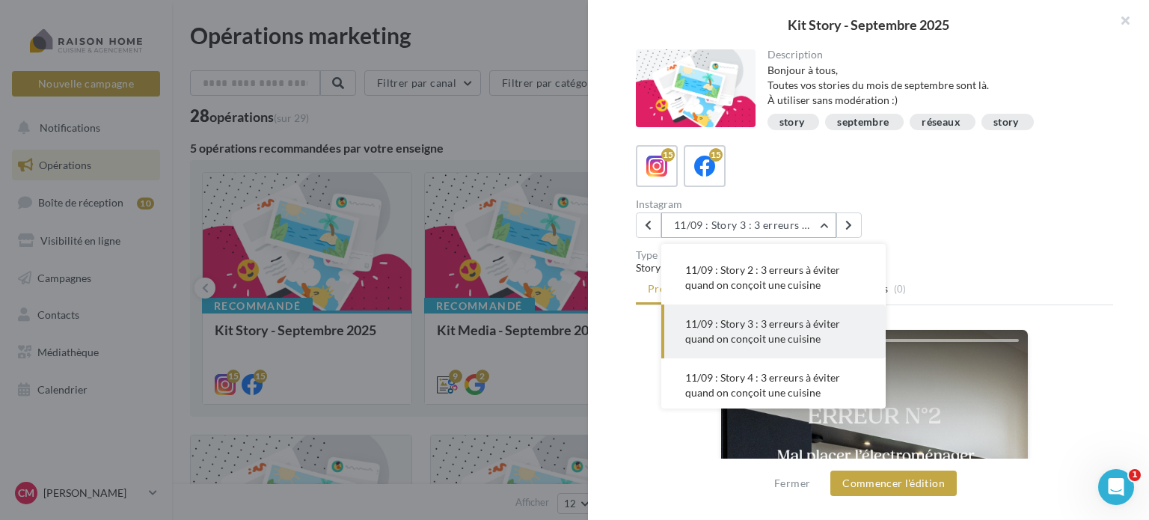
scroll to position [165, 0]
click at [751, 329] on button "11/09 : Story 3 : 3 erreurs à éviter quand on conçoit une cuisine" at bounding box center [773, 331] width 224 height 54
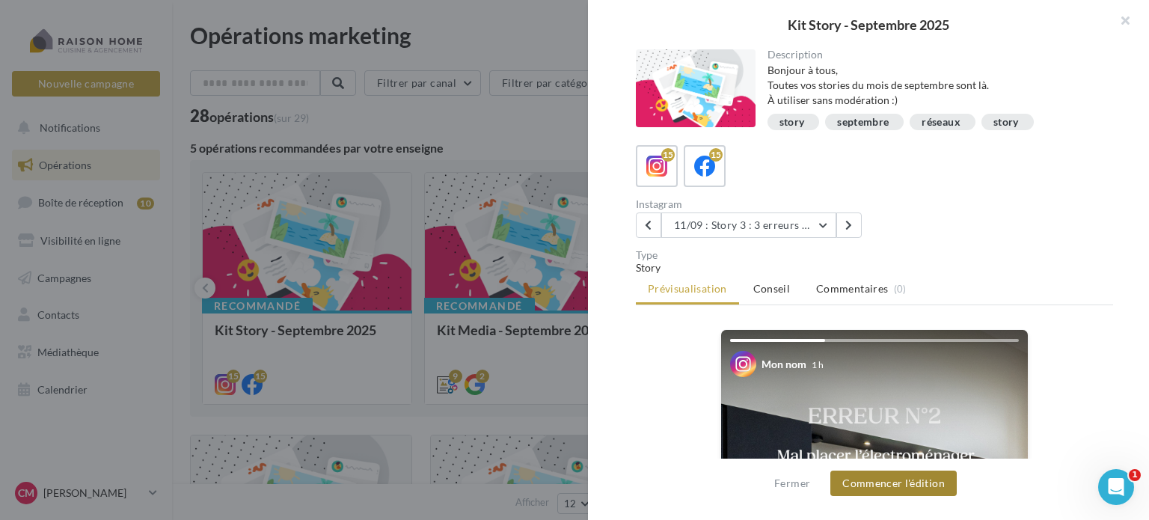
click at [897, 478] on button "Commencer l'édition" at bounding box center [894, 483] width 126 height 25
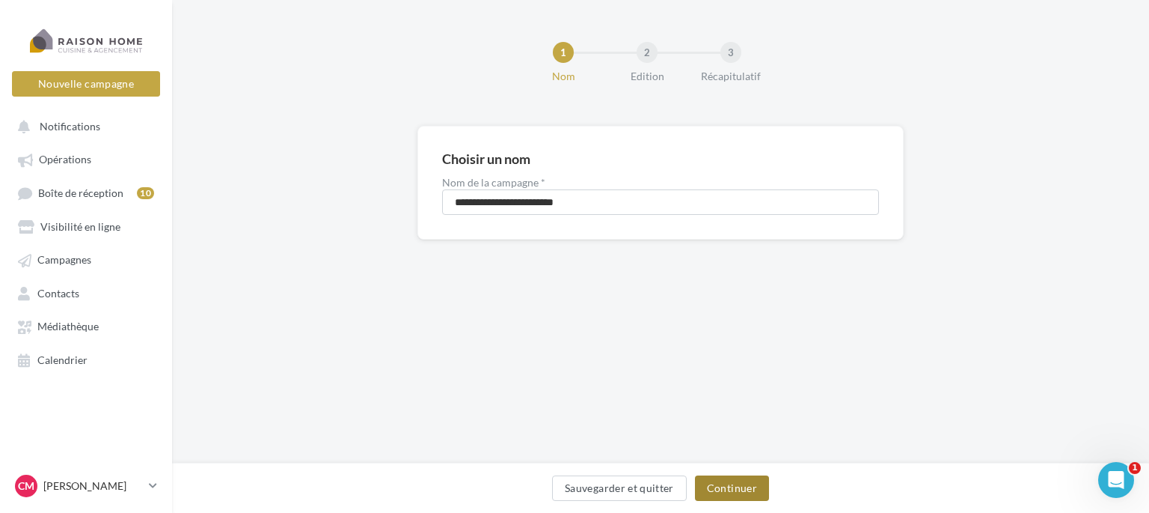
click at [744, 479] on button "Continuer" at bounding box center [732, 487] width 74 height 25
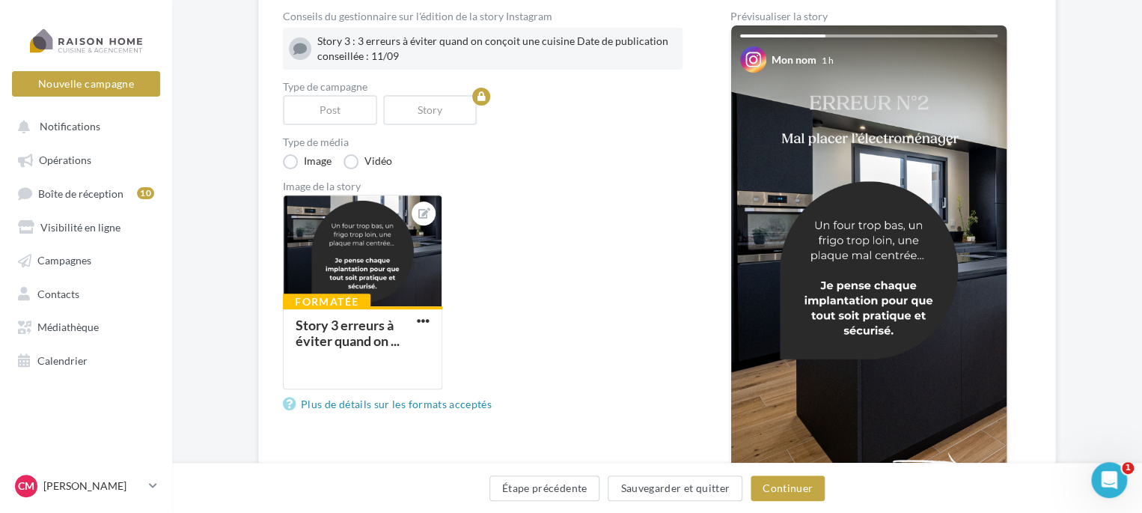
scroll to position [165, 0]
click at [786, 488] on button "Continuer" at bounding box center [788, 487] width 74 height 25
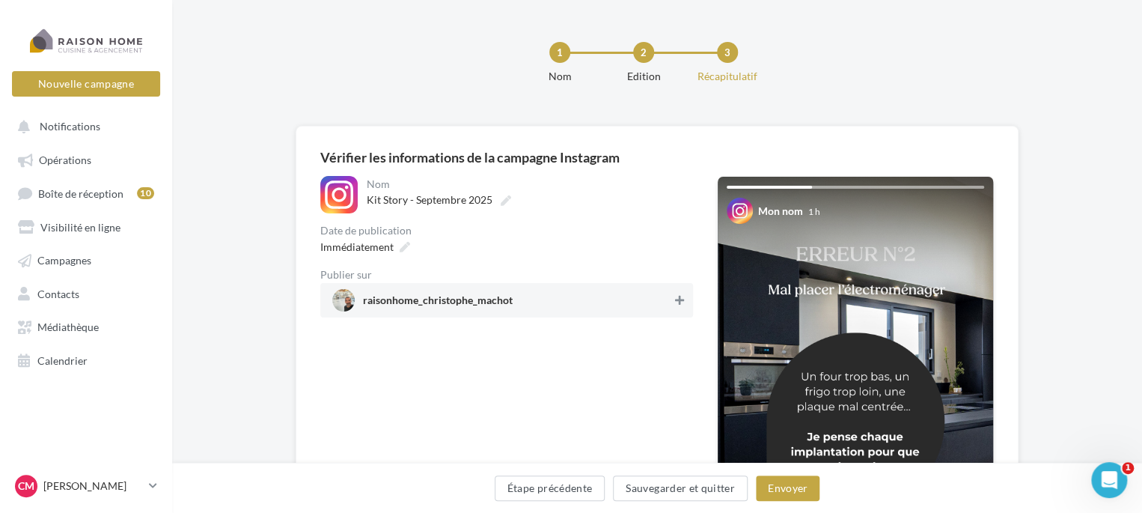
click at [684, 298] on button at bounding box center [679, 300] width 15 height 18
click at [409, 248] on icon at bounding box center [405, 247] width 10 height 10
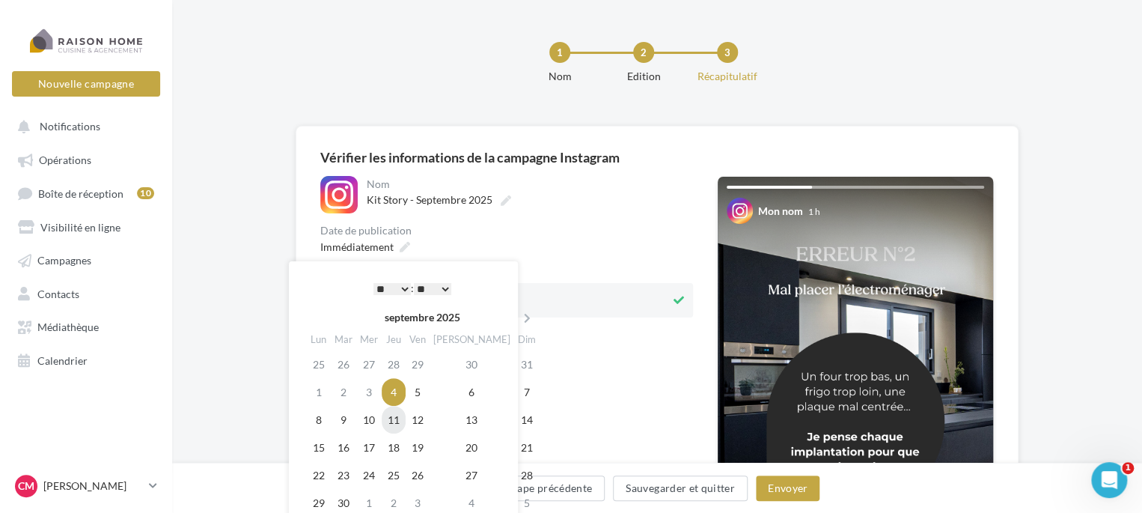
click at [402, 415] on td "11" at bounding box center [394, 420] width 24 height 28
click at [448, 285] on select "** ** ** ** ** **" at bounding box center [432, 289] width 37 height 12
click at [415, 283] on select "** ** ** ** ** **" at bounding box center [432, 289] width 37 height 12
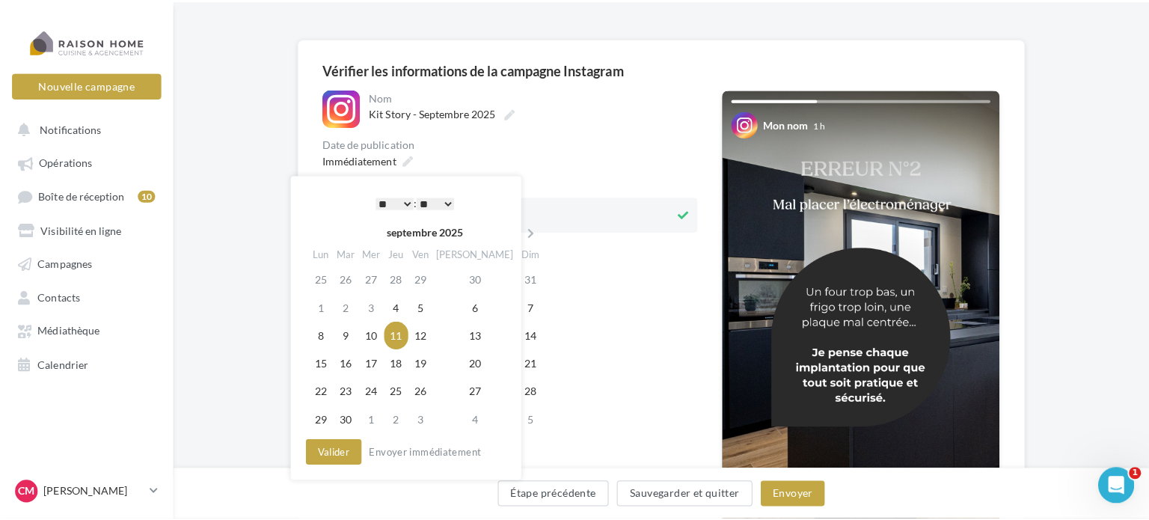
scroll to position [89, 0]
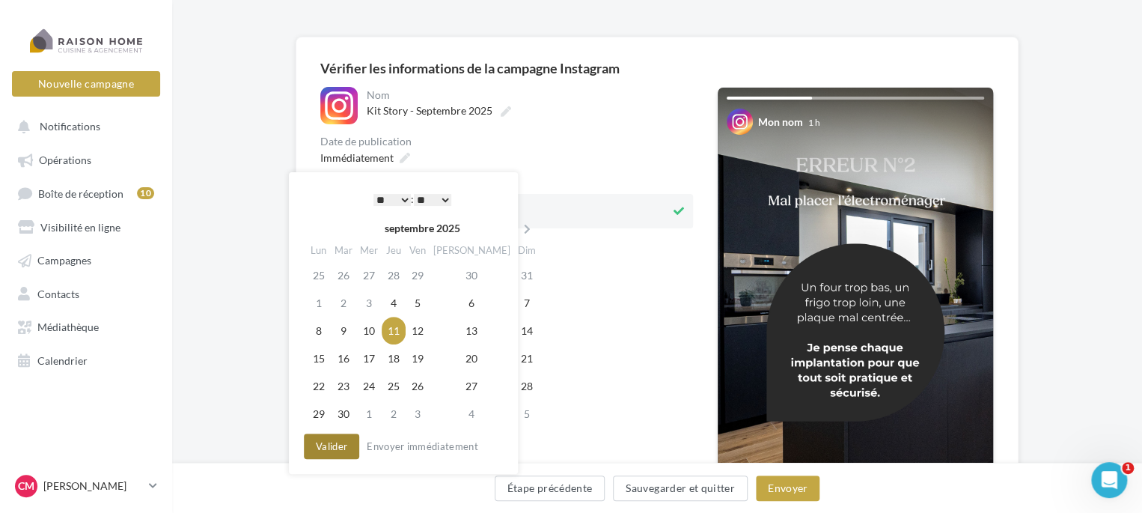
click at [337, 447] on button "Valider" at bounding box center [331, 445] width 55 height 25
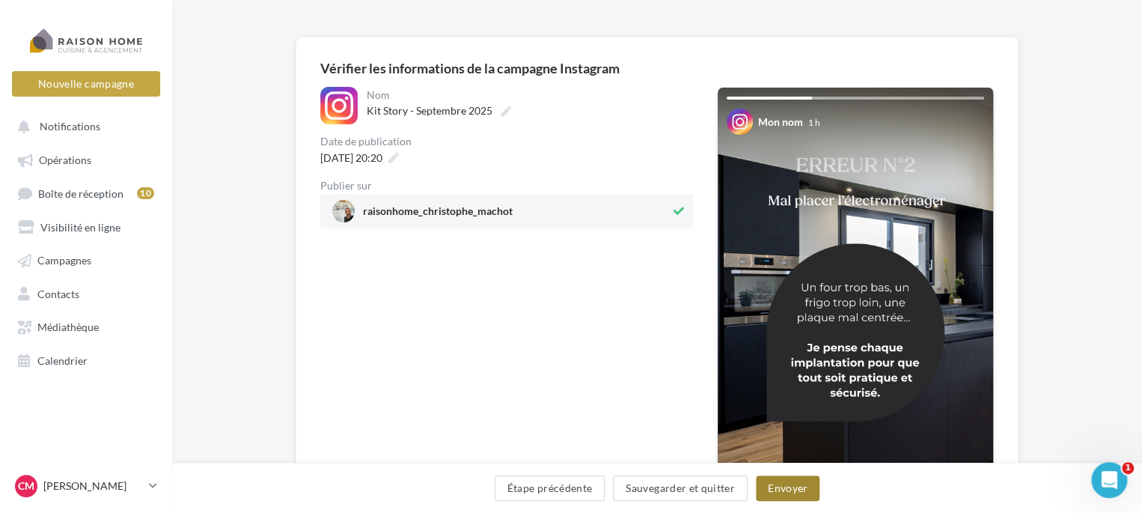
click at [794, 487] on button "Envoyer" at bounding box center [788, 487] width 64 height 25
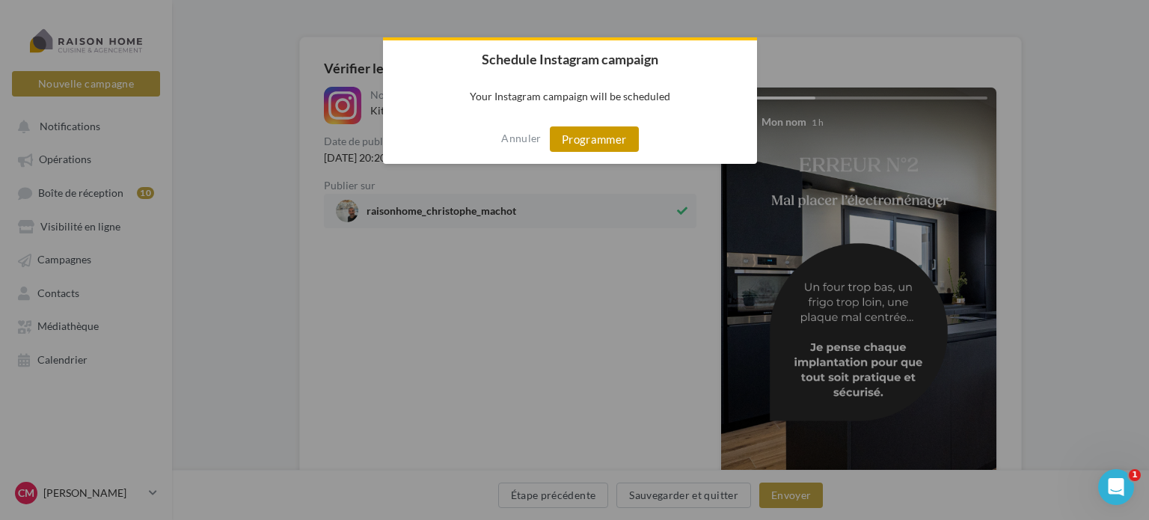
click at [614, 139] on button "Programmer" at bounding box center [594, 138] width 89 height 25
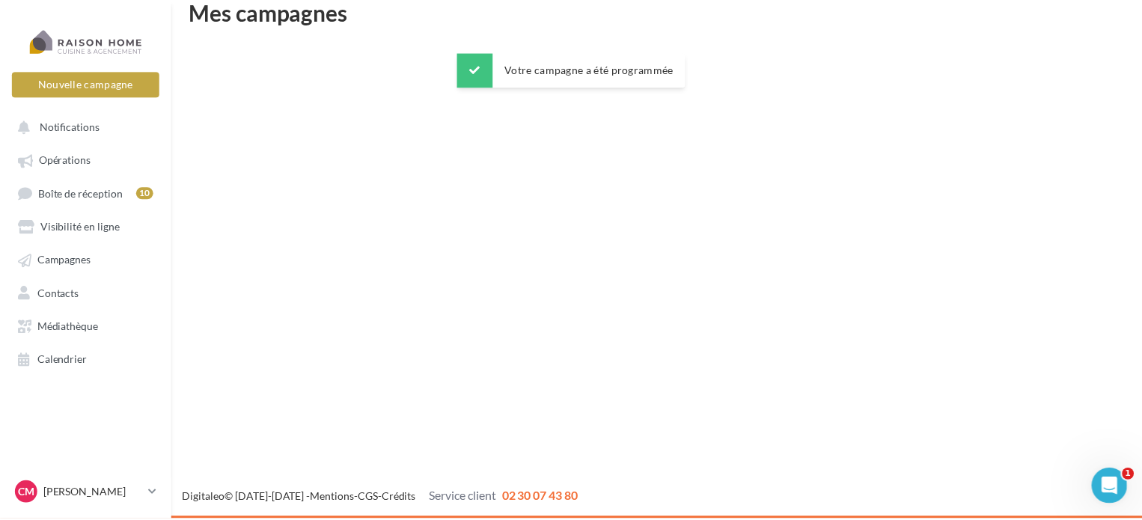
scroll to position [24, 0]
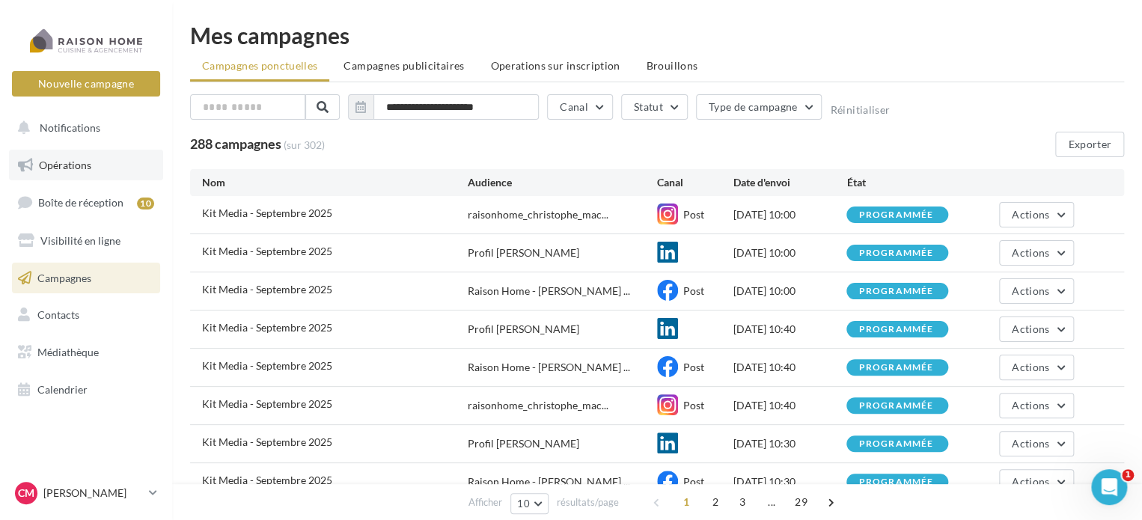
click at [75, 168] on span "Opérations" at bounding box center [65, 165] width 52 height 13
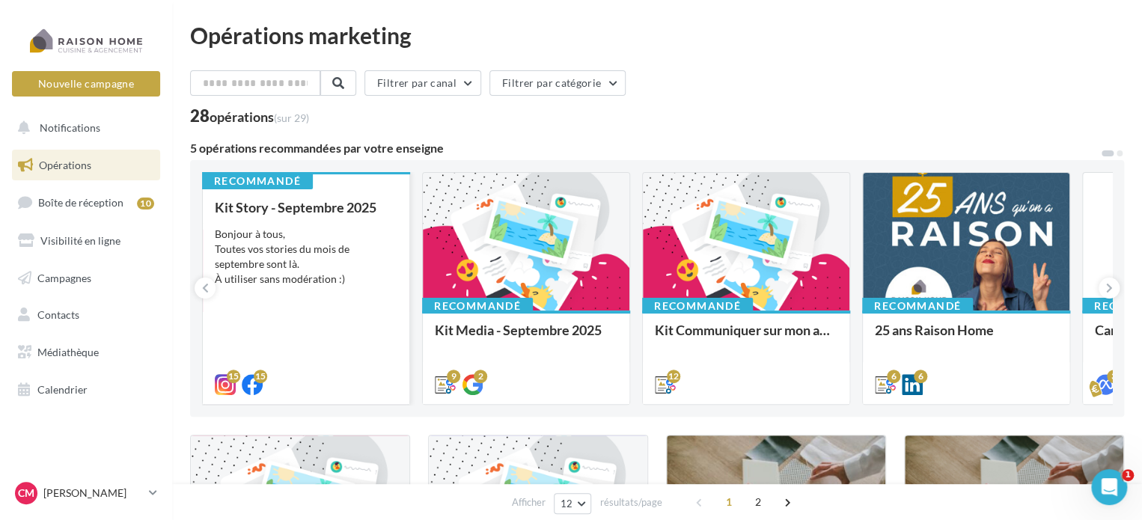
click at [359, 218] on div "Kit Story - Septembre 2025 Bonjour à tous, Toutes vos stories du mois de septem…" at bounding box center [306, 295] width 183 height 191
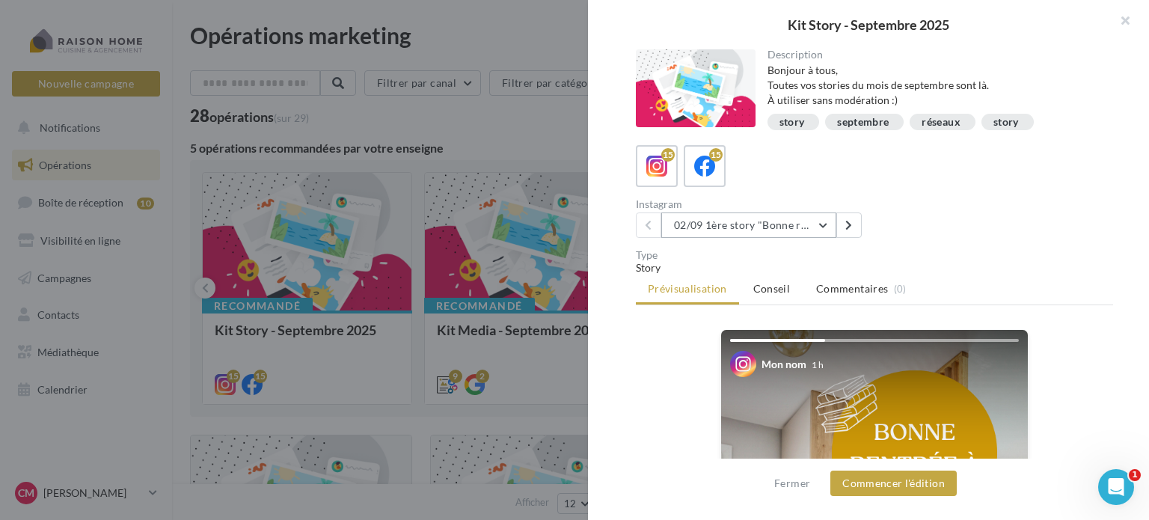
click at [821, 221] on button "02/09 1ère story "Bonne rentrée"" at bounding box center [748, 225] width 175 height 25
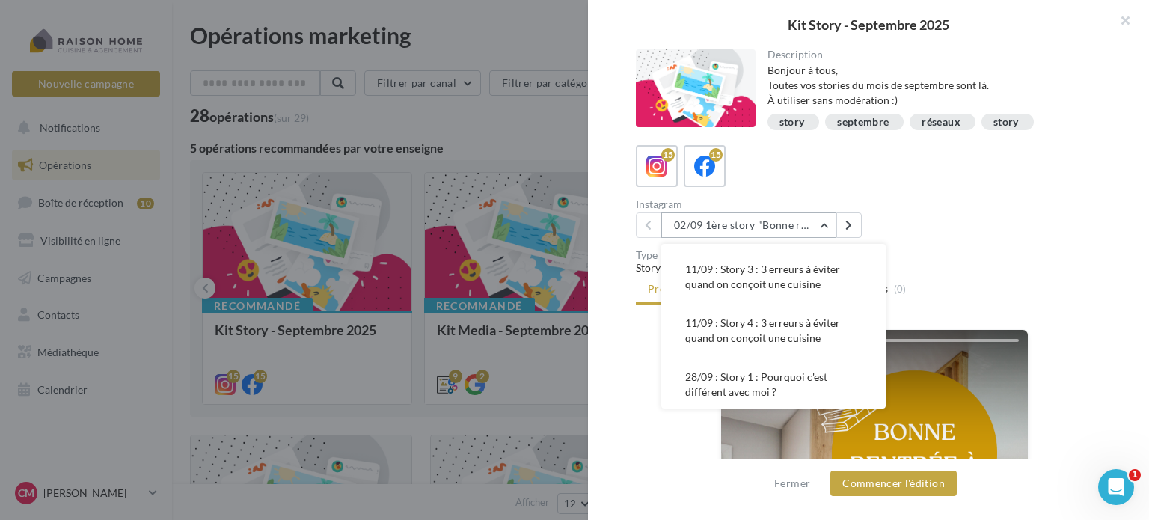
scroll to position [218, 0]
click at [801, 324] on span "11/09 : Story 4 : 3 erreurs à éviter quand on conçoit une cuisine" at bounding box center [762, 331] width 155 height 28
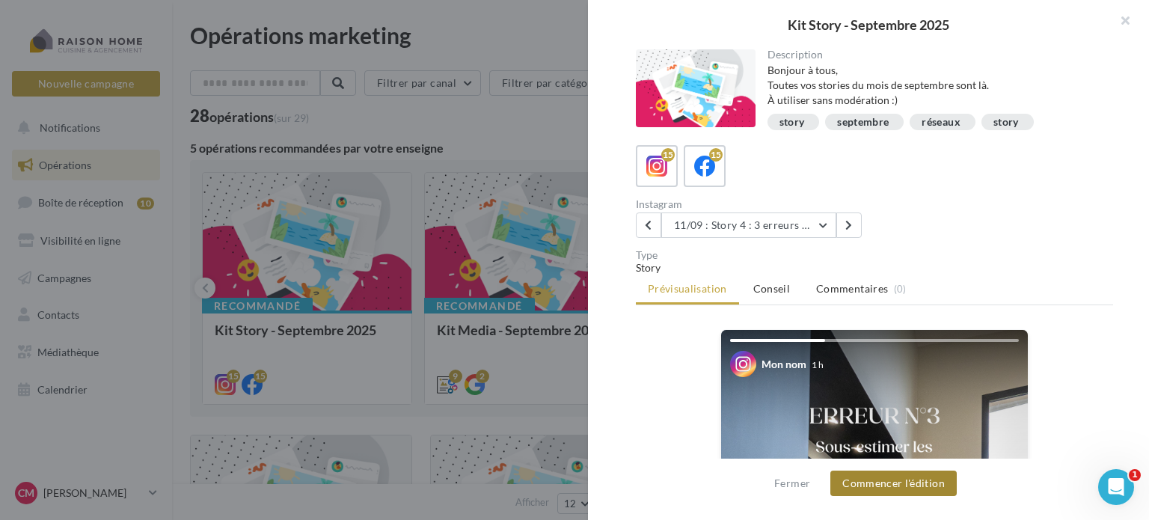
click at [899, 489] on button "Commencer l'édition" at bounding box center [894, 483] width 126 height 25
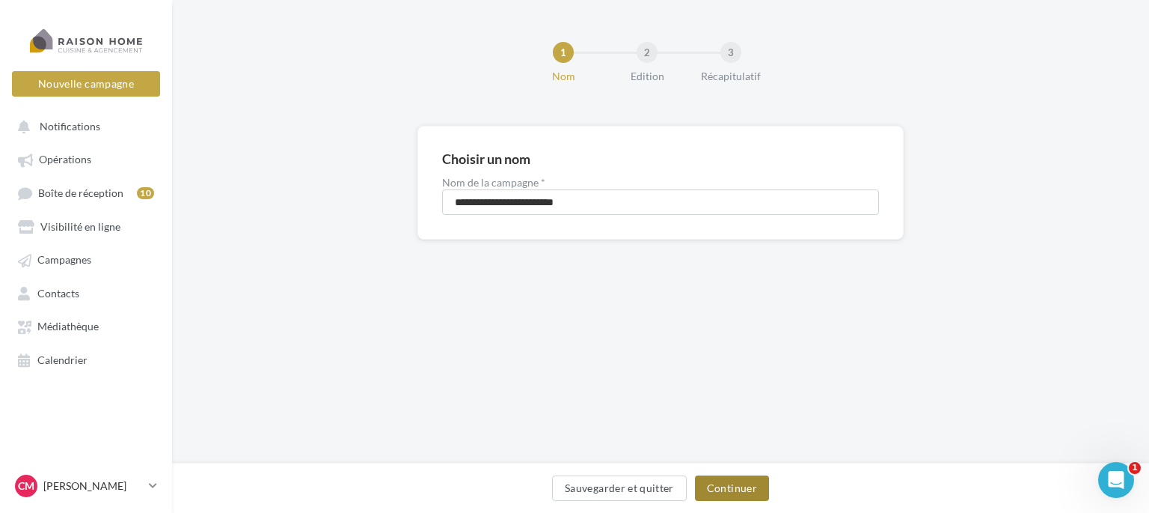
click at [760, 481] on button "Continuer" at bounding box center [732, 487] width 74 height 25
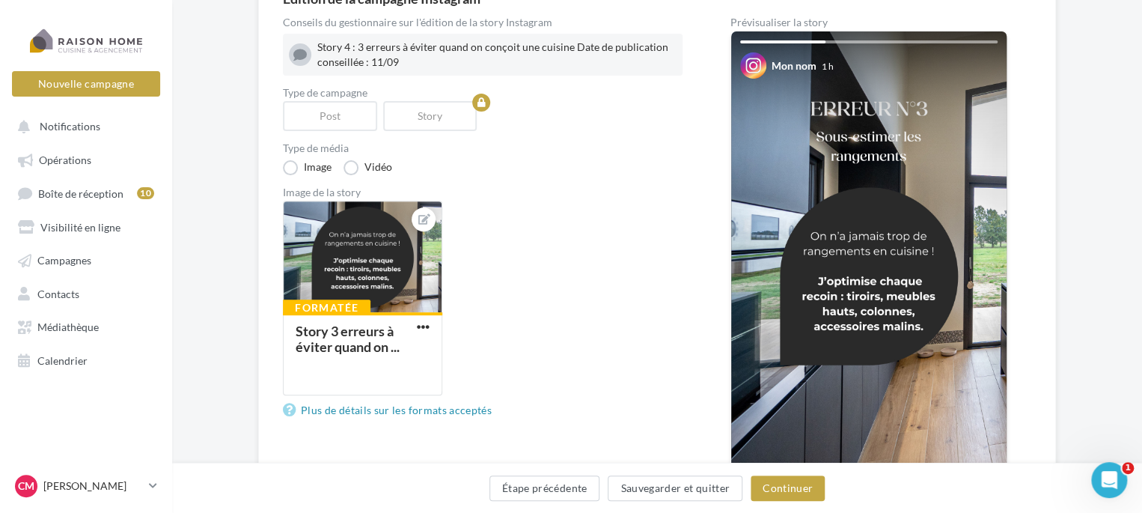
scroll to position [162, 0]
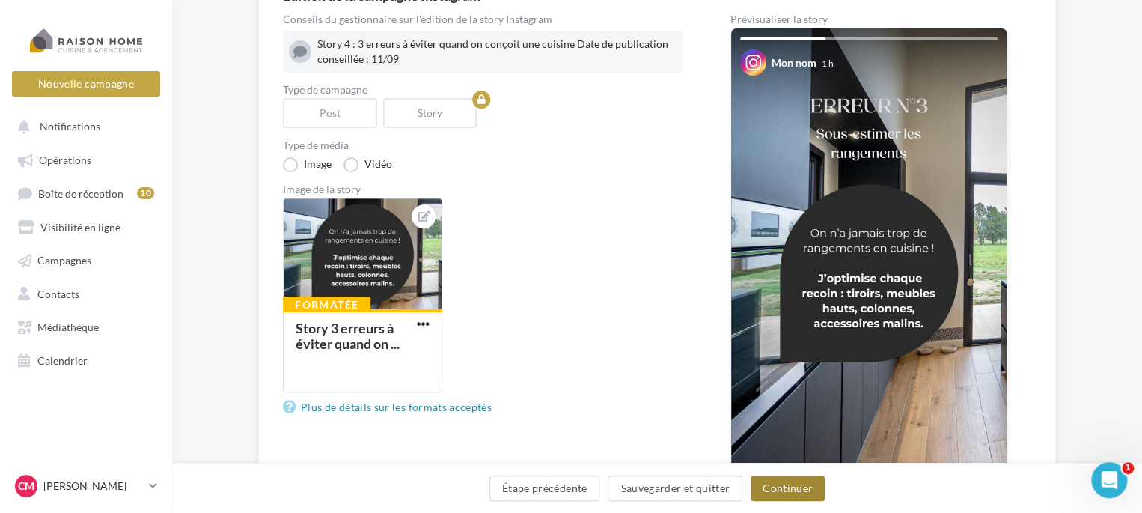
click at [792, 492] on button "Continuer" at bounding box center [788, 487] width 74 height 25
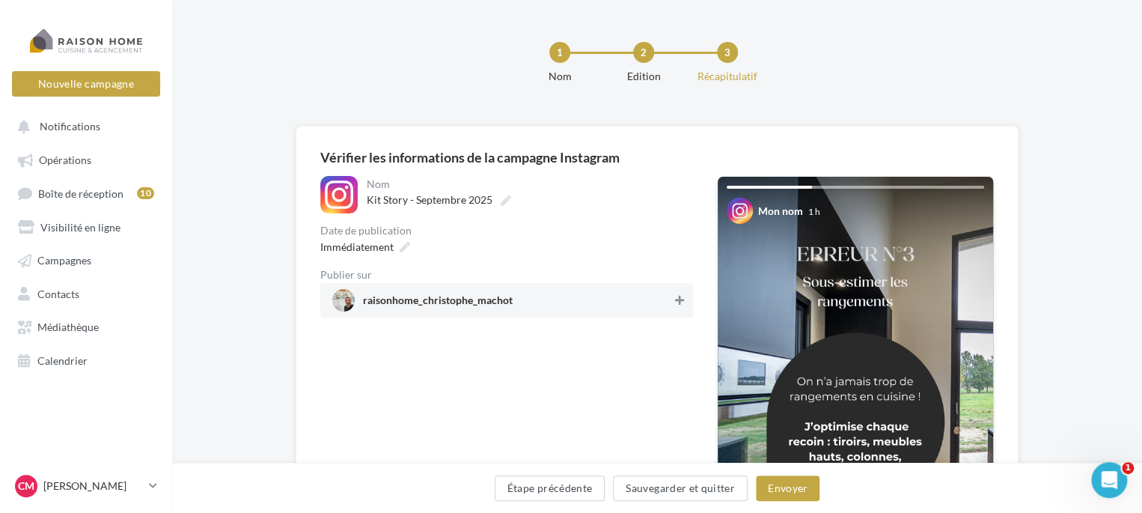
click at [680, 300] on icon at bounding box center [679, 300] width 9 height 10
click at [395, 243] on div "Immédiatement" at bounding box center [363, 247] width 99 height 22
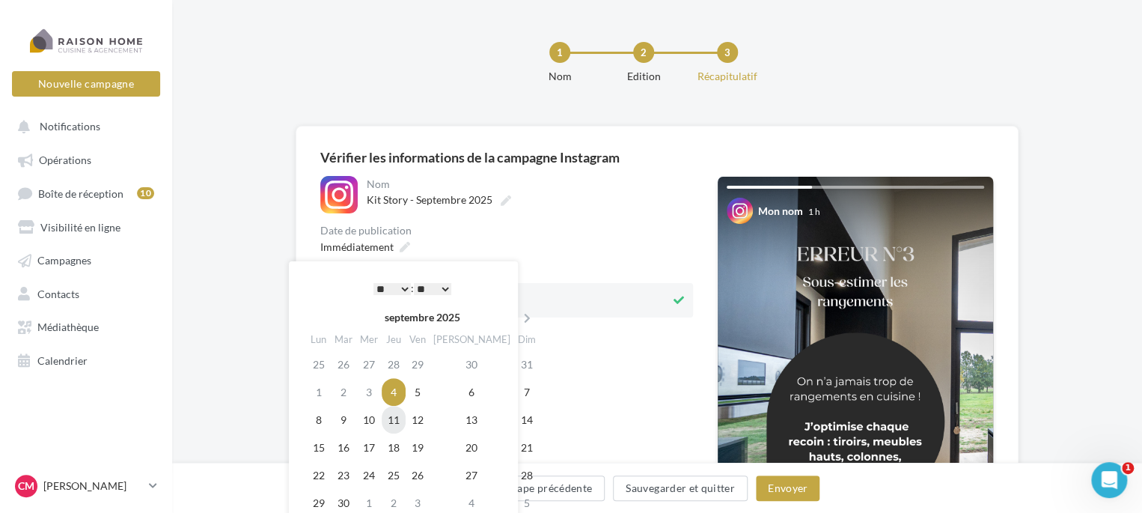
click at [403, 429] on td "11" at bounding box center [394, 420] width 24 height 28
click at [443, 286] on select "** ** ** ** ** **" at bounding box center [432, 289] width 37 height 12
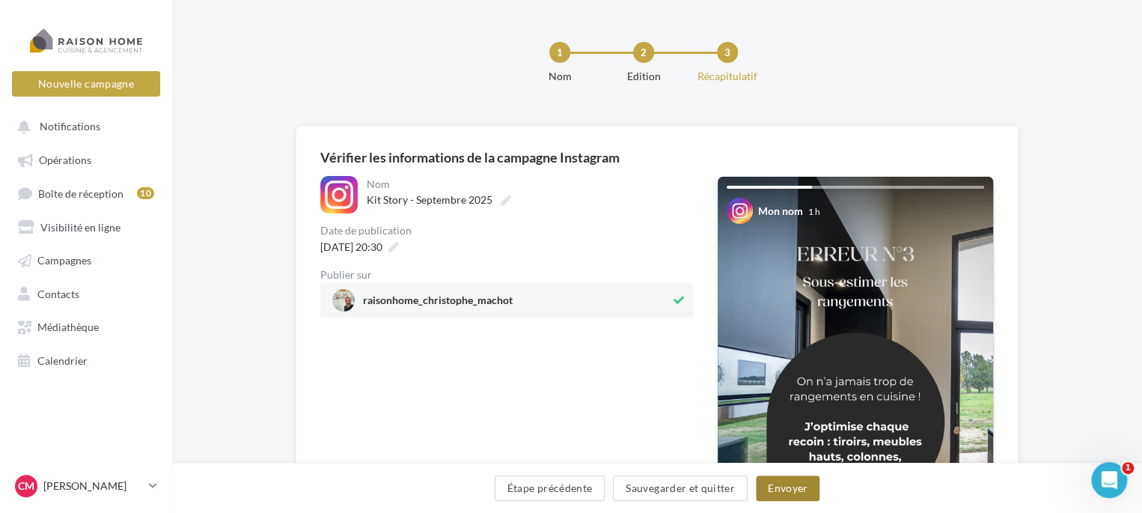
click at [781, 484] on button "Envoyer" at bounding box center [788, 487] width 64 height 25
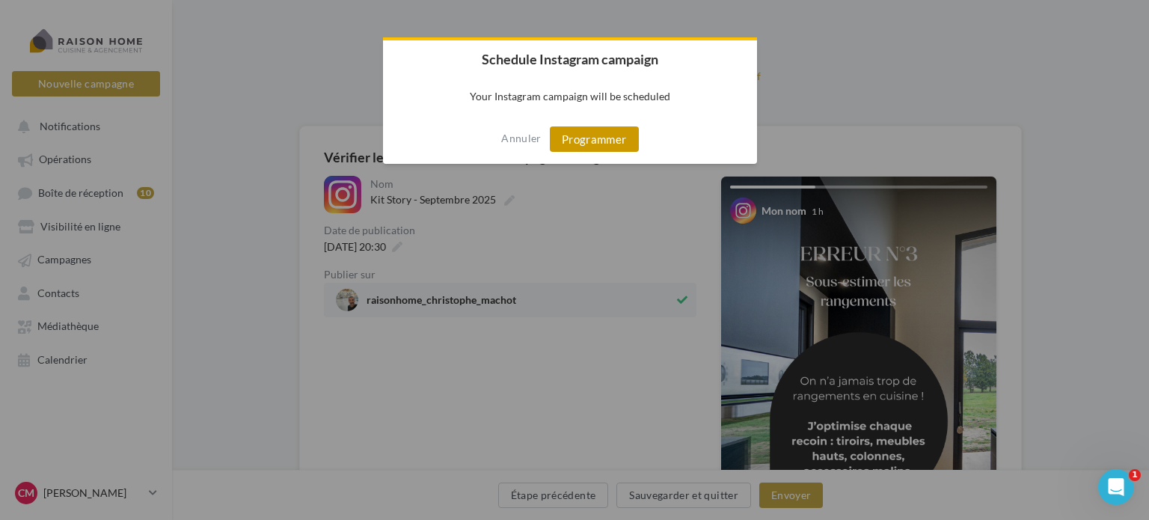
click at [582, 131] on button "Programmer" at bounding box center [594, 138] width 89 height 25
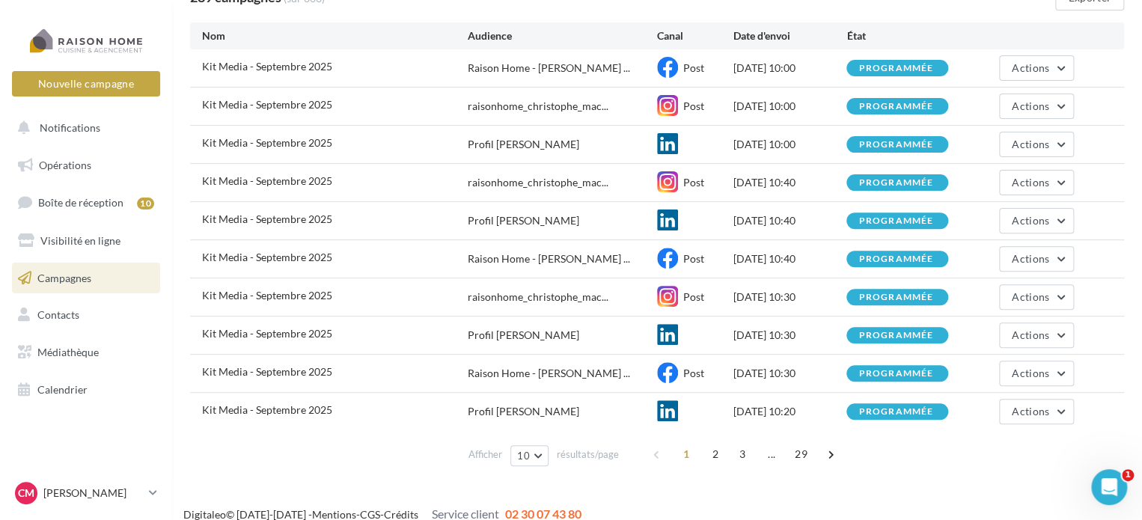
scroll to position [161, 0]
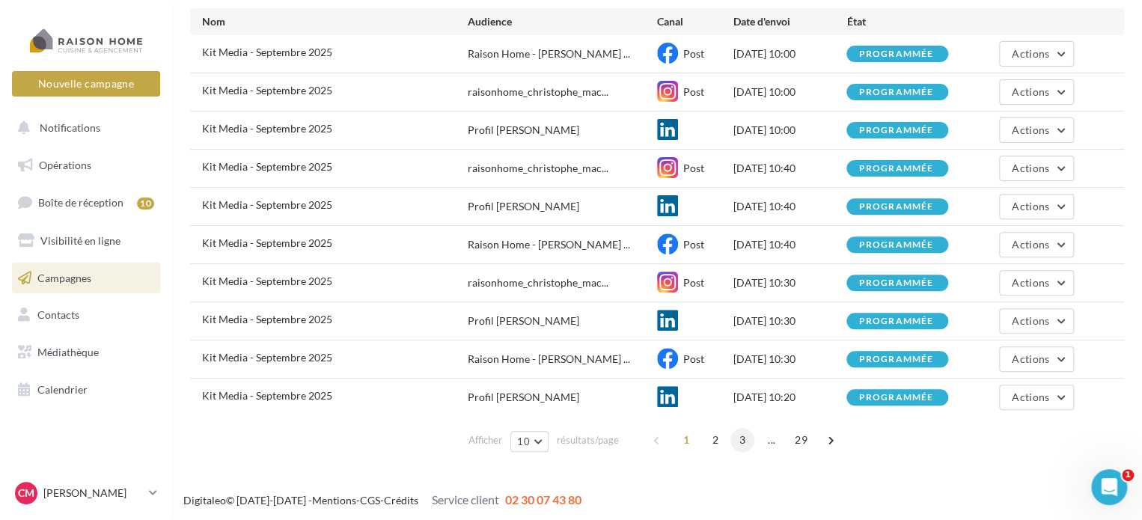
click at [733, 438] on span "3" at bounding box center [742, 440] width 24 height 24
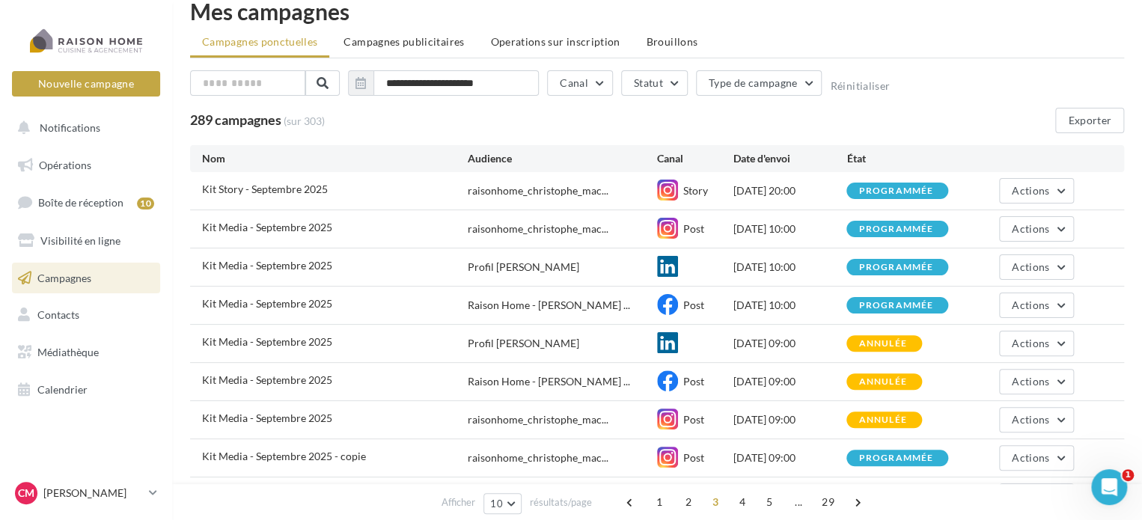
scroll to position [0, 0]
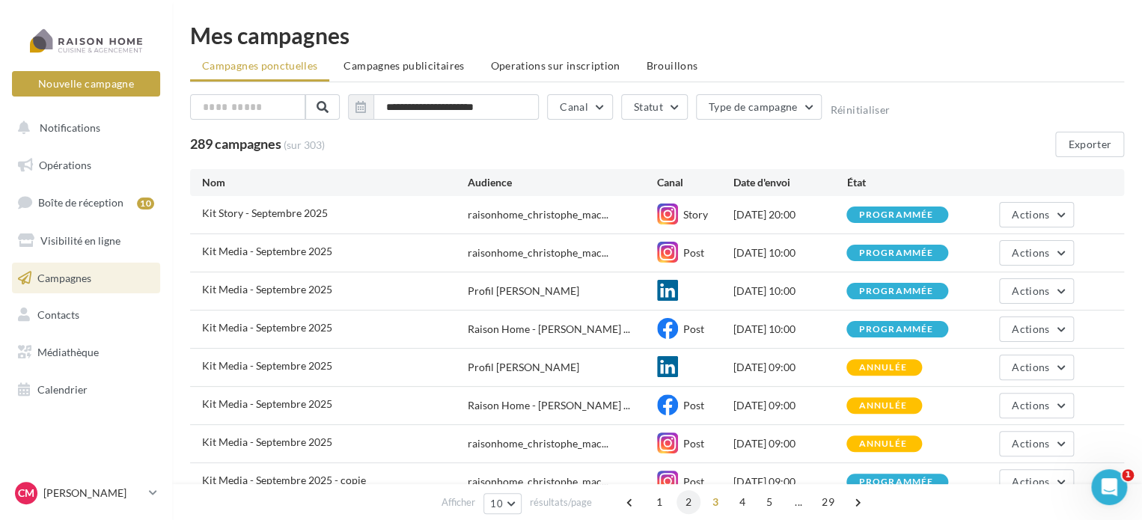
click at [682, 502] on span "2" at bounding box center [688, 502] width 24 height 24
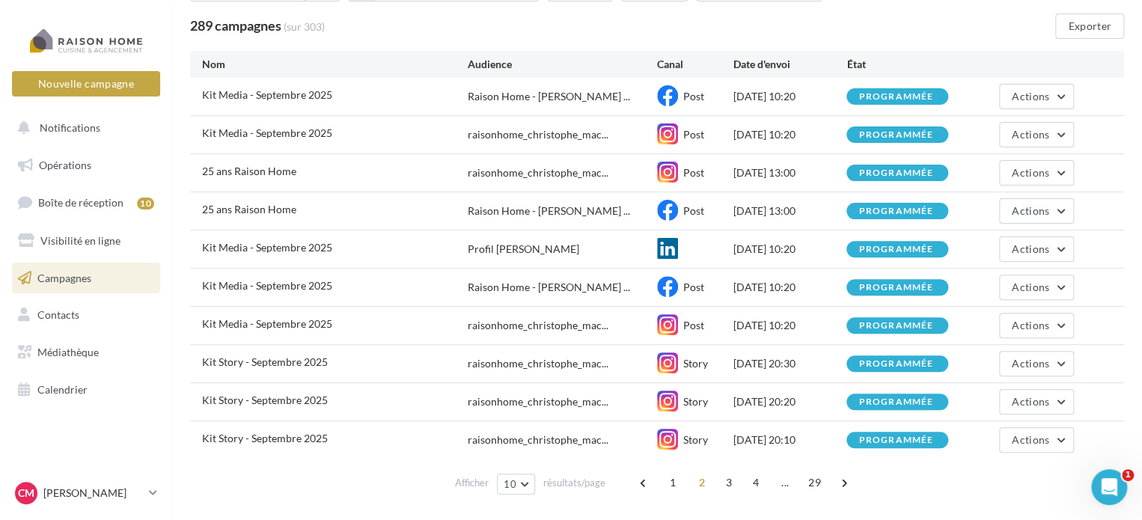
scroll to position [120, 0]
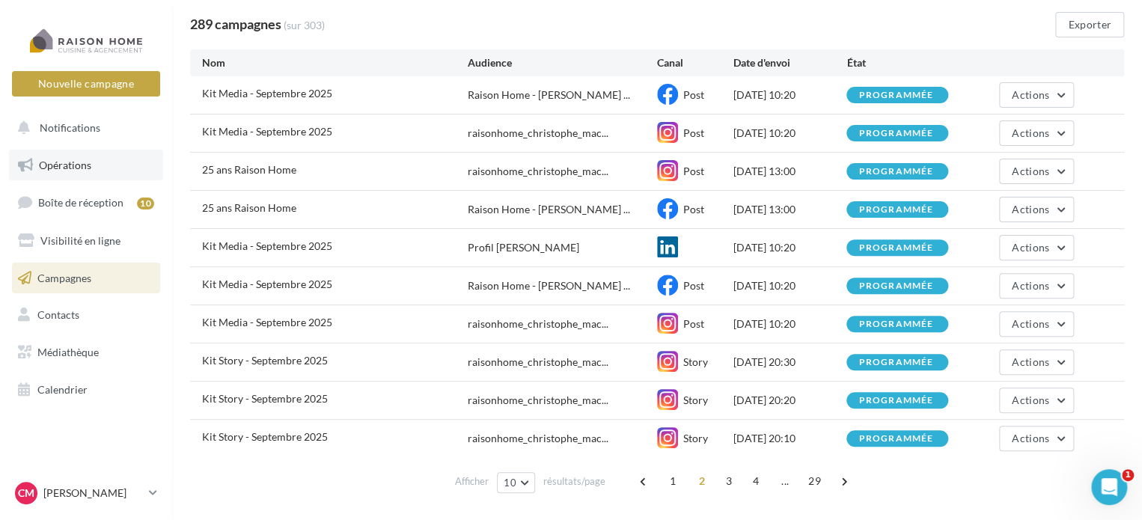
click at [64, 161] on span "Opérations" at bounding box center [65, 165] width 52 height 13
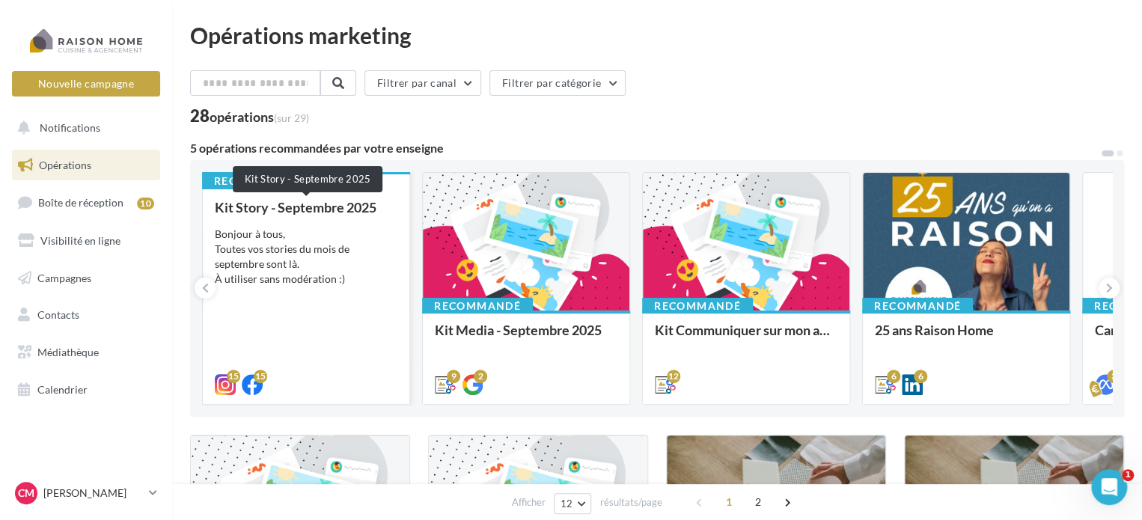
click at [345, 214] on div "Kit Story - Septembre 2025" at bounding box center [306, 207] width 183 height 15
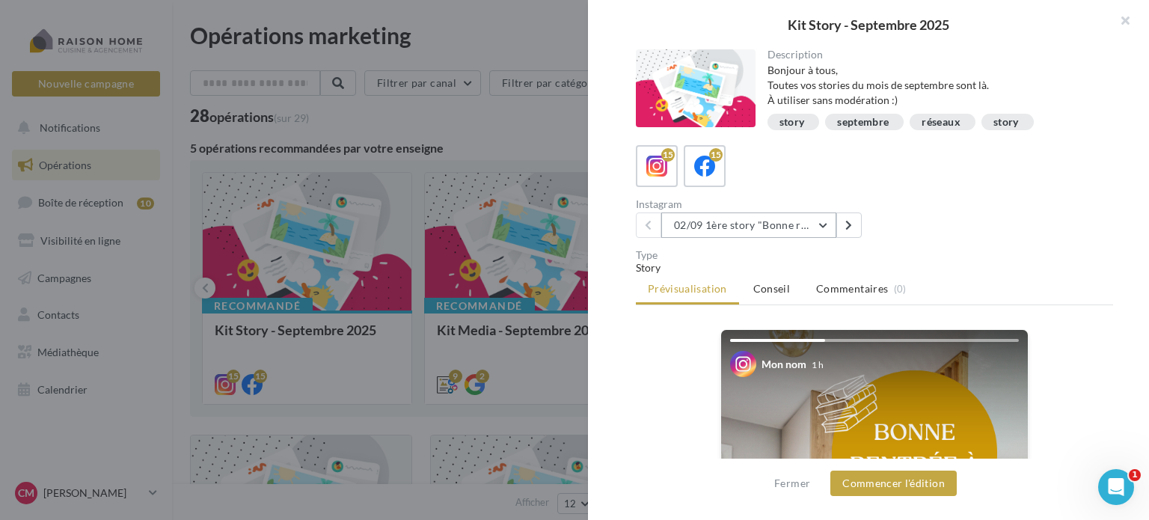
click at [826, 227] on button "02/09 1ère story "Bonne rentrée"" at bounding box center [748, 225] width 175 height 25
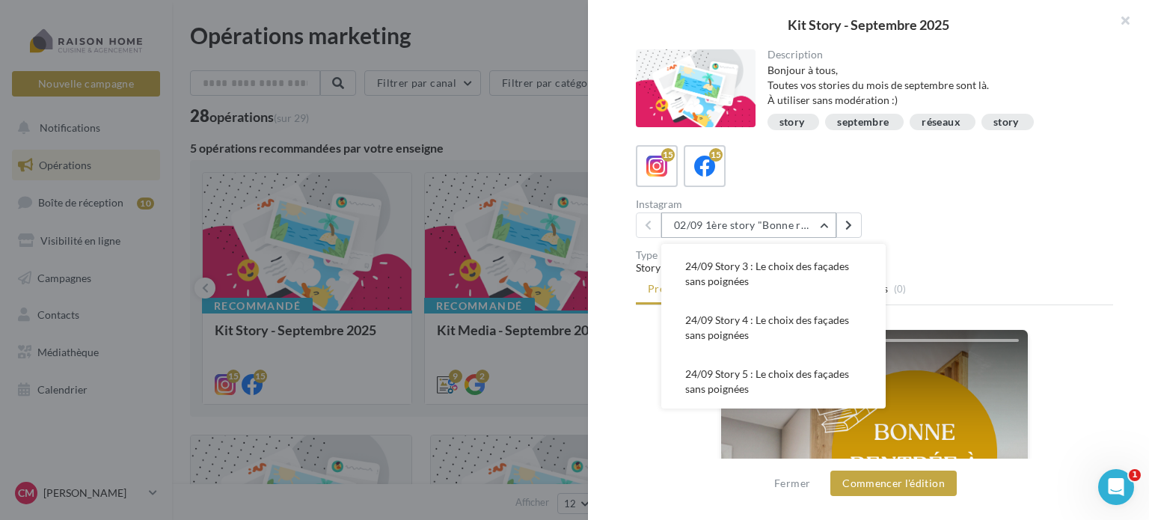
scroll to position [111, 0]
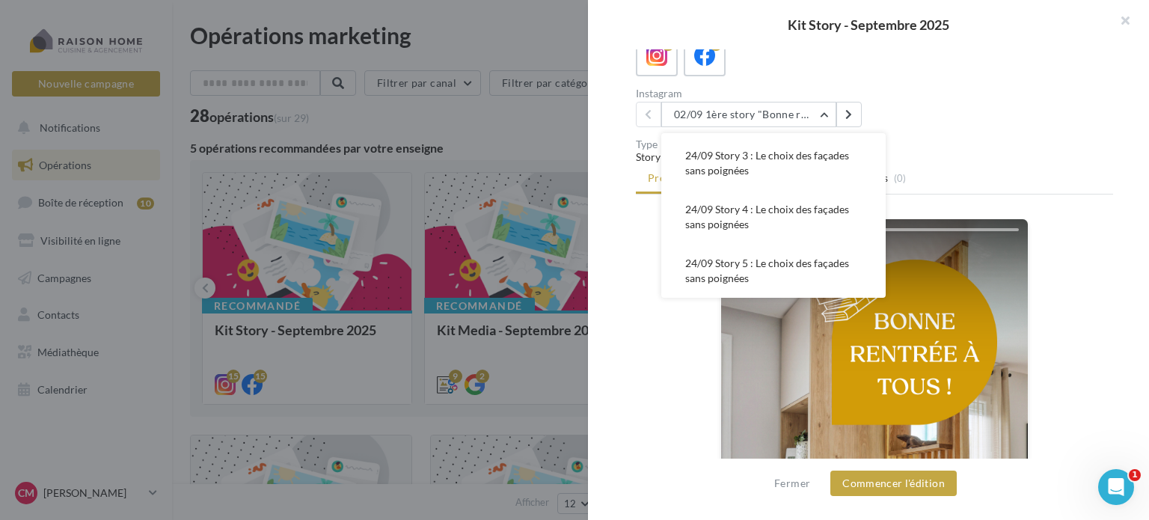
click at [1063, 49] on div "15 15" at bounding box center [874, 55] width 477 height 42
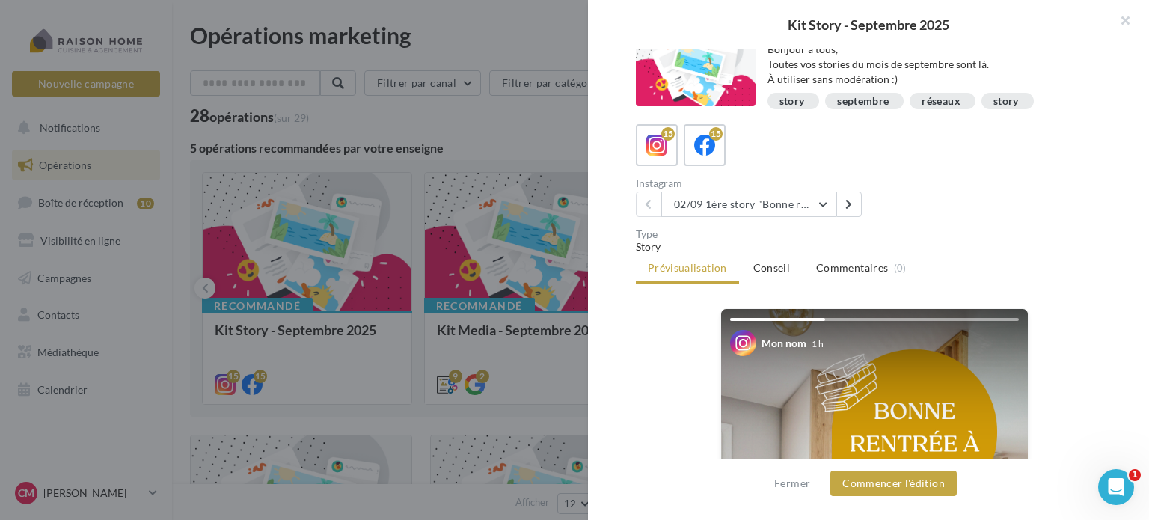
scroll to position [0, 0]
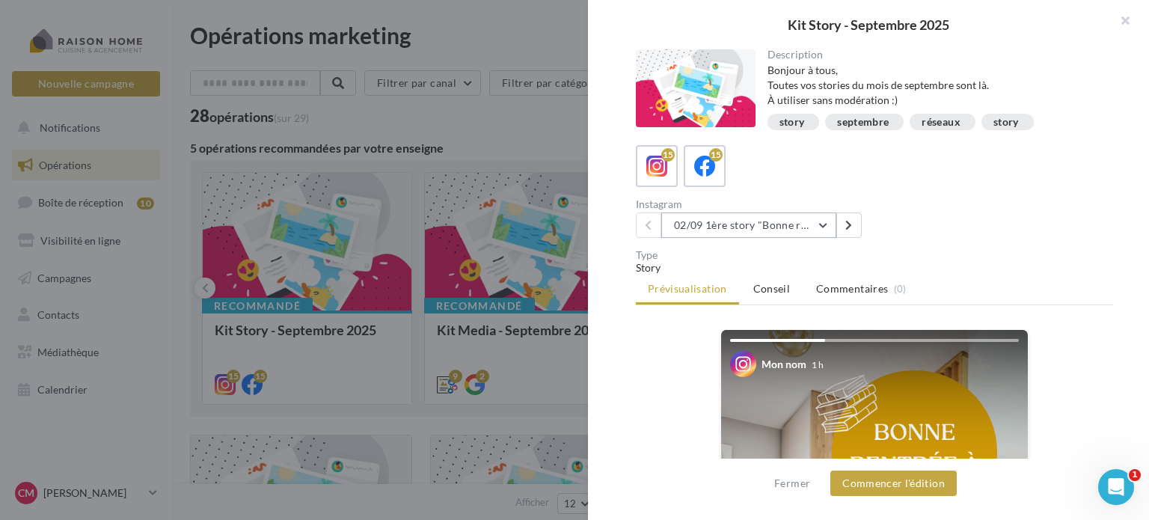
click at [821, 224] on button "02/09 1ère story "Bonne rentrée"" at bounding box center [748, 225] width 175 height 25
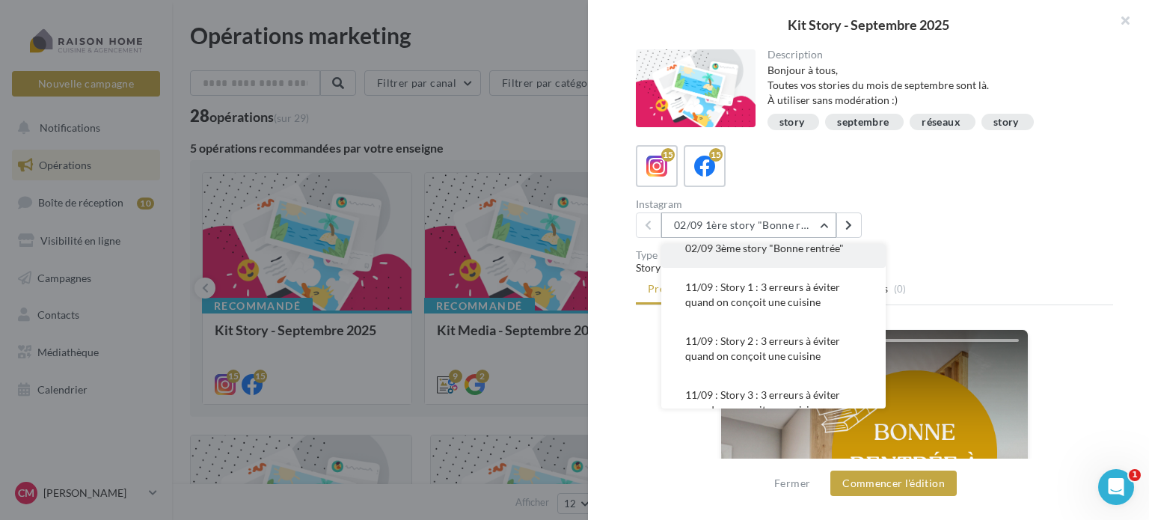
scroll to position [93, 0]
click at [920, 255] on div "Type" at bounding box center [874, 255] width 477 height 10
